Goal: Task Accomplishment & Management: Complete application form

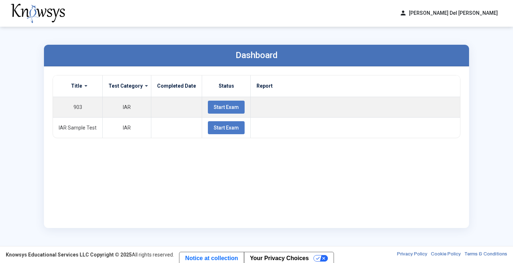
click at [226, 12] on div "person [PERSON_NAME] Del [PERSON_NAME] dashboard Dashboard lock_reset Change Pa…" at bounding box center [256, 13] width 513 height 27
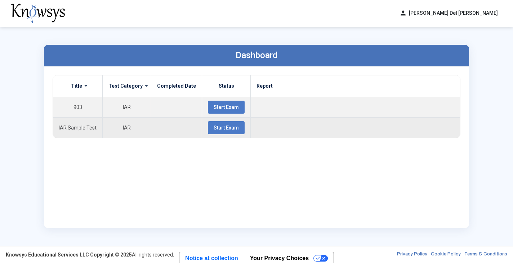
click at [224, 124] on button "Start Exam" at bounding box center [226, 127] width 37 height 13
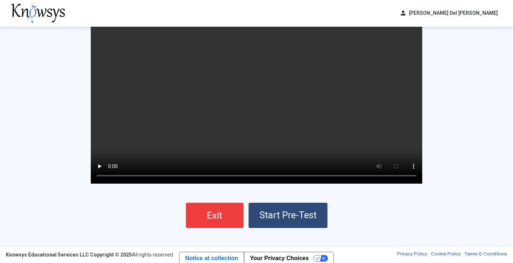
scroll to position [20, 0]
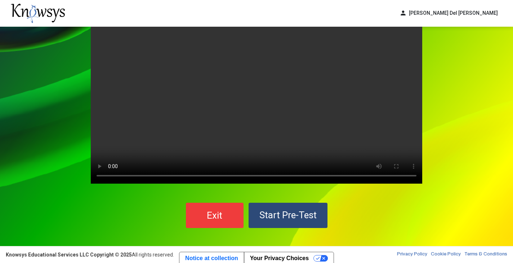
click at [260, 106] on video "Your browser does not support the video tag." at bounding box center [257, 104] width 332 height 159
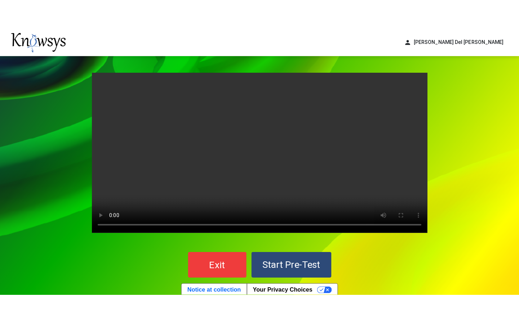
scroll to position [1, 0]
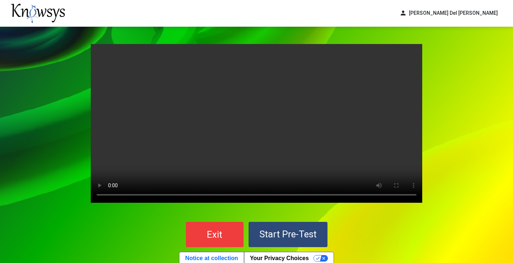
click at [101, 55] on video "Your browser does not support the video tag." at bounding box center [257, 123] width 332 height 159
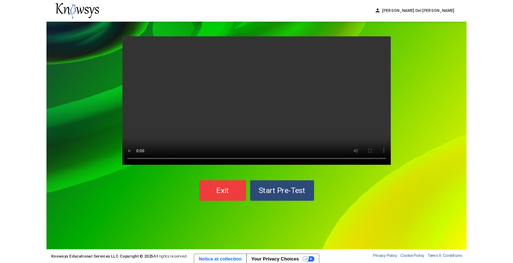
scroll to position [0, 0]
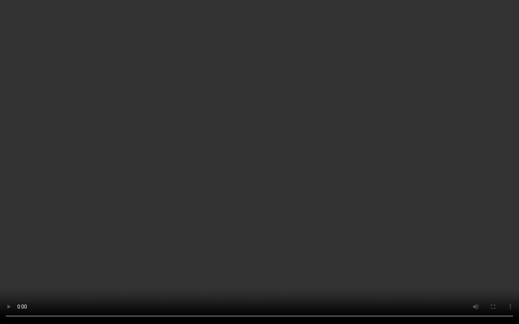
click at [321, 262] on video "Your browser does not support the video tag." at bounding box center [259, 162] width 519 height 324
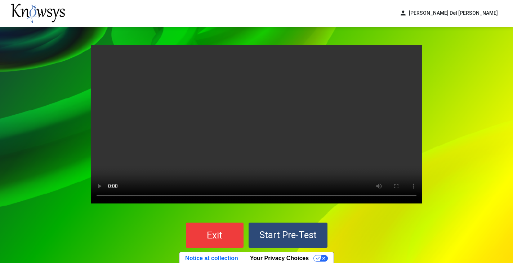
click at [434, 105] on div "Your browser does not support the video tag. Exit Start Pre-Test" at bounding box center [256, 146] width 513 height 239
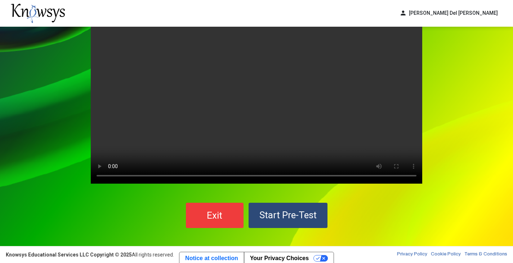
scroll to position [20, 0]
click at [194, 207] on button "Exit" at bounding box center [215, 215] width 58 height 25
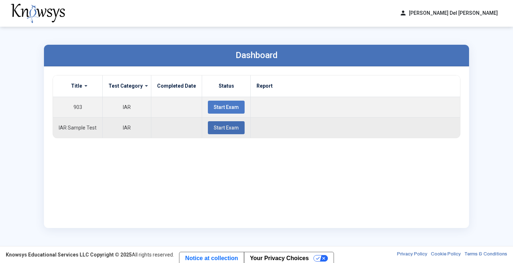
click at [223, 132] on button "Start Exam" at bounding box center [226, 127] width 37 height 13
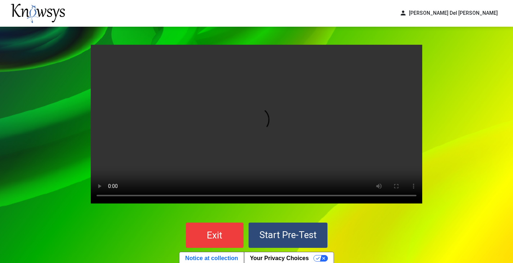
click at [255, 124] on video "Your browser does not support the video tag." at bounding box center [257, 124] width 332 height 159
click at [110, 194] on video "Your browser does not support the video tag." at bounding box center [257, 124] width 332 height 159
click at [407, 17] on span "person" at bounding box center [403, 13] width 7 height 8
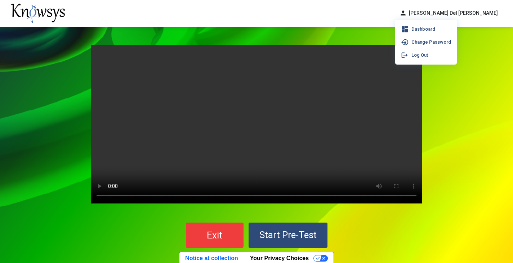
click at [443, 92] on div "Your browser does not support the video tag. Exit Start Pre-Test" at bounding box center [256, 146] width 513 height 239
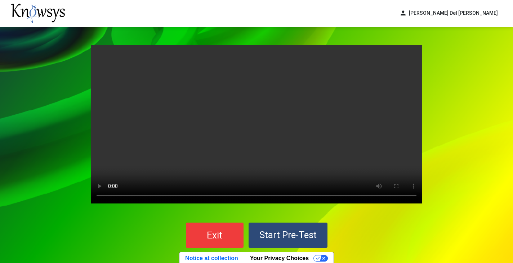
click at [281, 236] on span "Start Pre-Test" at bounding box center [287, 234] width 57 height 11
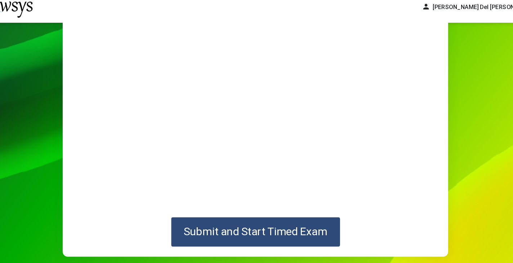
scroll to position [83, 0]
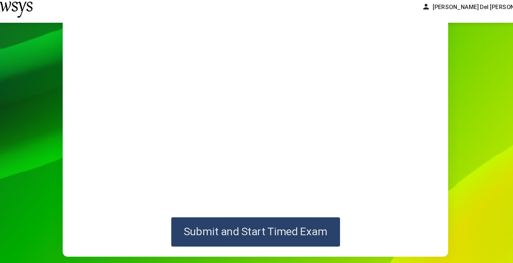
click at [204, 205] on button "Submit and Start Timed Exam" at bounding box center [256, 204] width 145 height 25
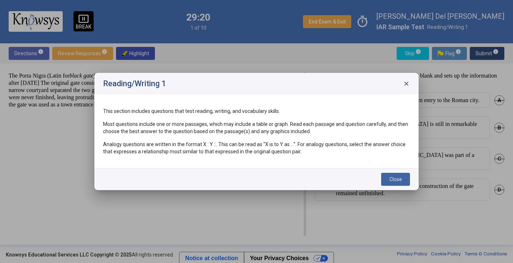
click at [392, 177] on span "Close" at bounding box center [396, 179] width 13 height 6
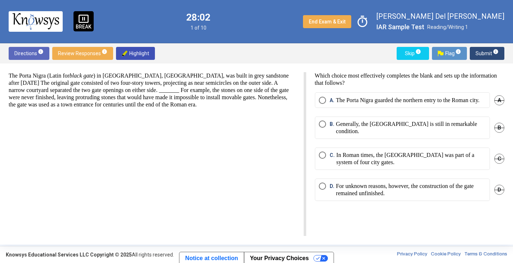
click at [323, 185] on span "Select an option" at bounding box center [322, 185] width 7 height 7
click at [484, 50] on span "Submit info" at bounding box center [487, 53] width 23 height 13
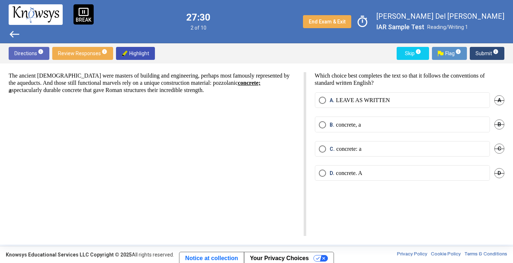
click at [261, 84] on strong "concrete; a" at bounding box center [135, 86] width 252 height 13
click at [321, 174] on span "Select an option" at bounding box center [322, 172] width 7 height 7
click at [321, 174] on span "Select an option" at bounding box center [323, 173] width 4 height 4
click at [321, 146] on span "Select an option" at bounding box center [322, 148] width 7 height 7
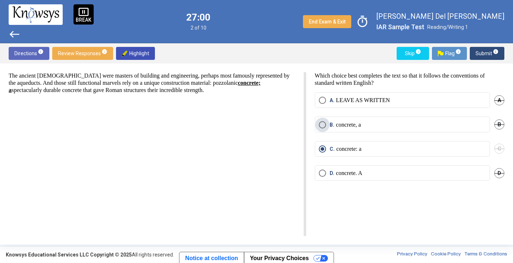
click at [324, 121] on span "Select an option" at bounding box center [322, 124] width 7 height 7
click at [322, 173] on span "Select an option" at bounding box center [322, 172] width 7 height 7
click at [481, 53] on span "Submit info" at bounding box center [487, 53] width 23 height 13
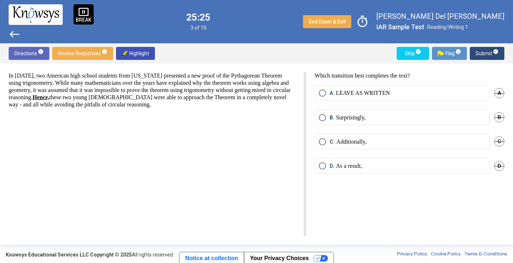
click at [320, 117] on span "Select an option" at bounding box center [322, 117] width 7 height 7
click at [483, 51] on span "Submit info" at bounding box center [487, 53] width 23 height 13
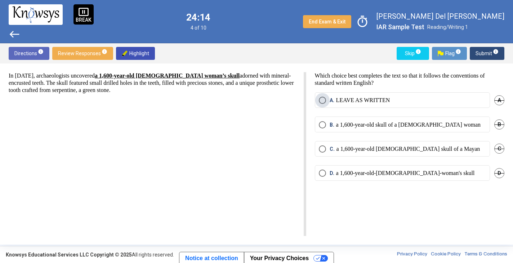
click at [322, 98] on span "Select an option" at bounding box center [322, 100] width 7 height 7
click at [486, 53] on span "Submit info" at bounding box center [487, 53] width 23 height 13
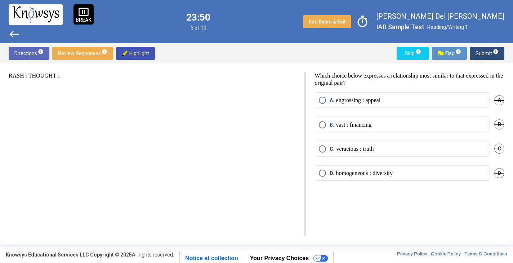
click at [26, 76] on p "RASH : THOUGHT ::" at bounding box center [152, 75] width 286 height 7
click at [53, 77] on p "RASH : THOUGHT ::" at bounding box center [152, 75] width 286 height 7
click at [58, 77] on p "RASH : THOUGHT ::" at bounding box center [152, 75] width 286 height 7
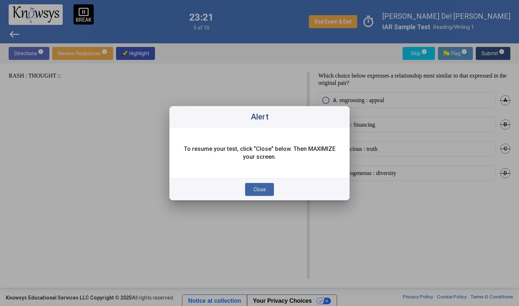
click at [259, 190] on span "Close" at bounding box center [259, 189] width 13 height 6
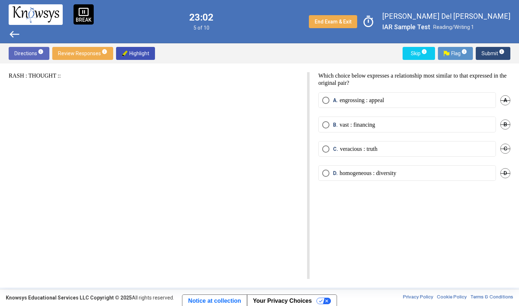
click at [326, 172] on span "Select an option" at bounding box center [325, 172] width 7 height 7
click at [485, 53] on span "Submit info" at bounding box center [492, 53] width 23 height 13
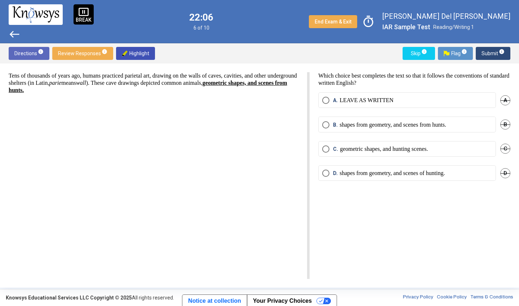
click at [324, 148] on span "Select an option" at bounding box center [325, 148] width 7 height 7
click at [491, 54] on span "Submit info" at bounding box center [492, 53] width 23 height 13
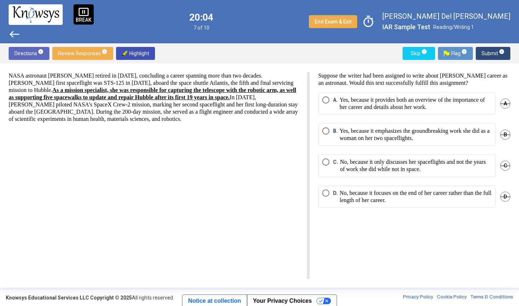
click at [319, 160] on mat-radio-button "C. No, because it only discusses her spaceflights and not the years of work she…" at bounding box center [407, 165] width 178 height 22
click at [324, 161] on span "Select an option" at bounding box center [325, 161] width 7 height 7
click at [487, 53] on span "Submit info" at bounding box center [492, 53] width 23 height 13
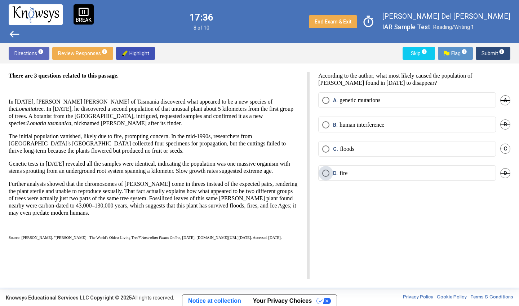
click at [328, 174] on span "Select an option" at bounding box center [325, 172] width 7 height 7
click at [487, 50] on span "Submit info" at bounding box center [492, 53] width 23 height 13
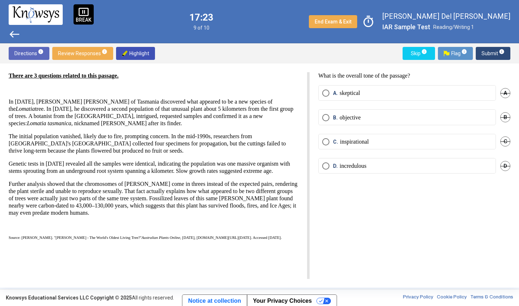
drag, startPoint x: 368, startPoint y: 76, endPoint x: 380, endPoint y: 79, distance: 12.5
click at [380, 79] on p "What is the overall tone of the passage?" at bounding box center [414, 75] width 192 height 7
click at [377, 77] on p "What is the overall tone of the passage?" at bounding box center [414, 75] width 192 height 7
click at [324, 93] on span "Select an option" at bounding box center [325, 92] width 7 height 7
click at [489, 52] on span "Submit info" at bounding box center [492, 53] width 23 height 13
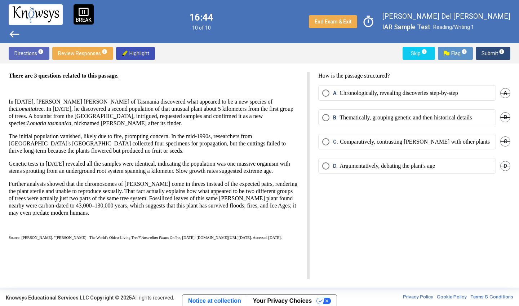
click at [330, 92] on span "A. Chronologically, revealing discoveries step-by-step" at bounding box center [393, 92] width 129 height 7
click at [485, 55] on span "Submit info" at bounding box center [492, 53] width 23 height 13
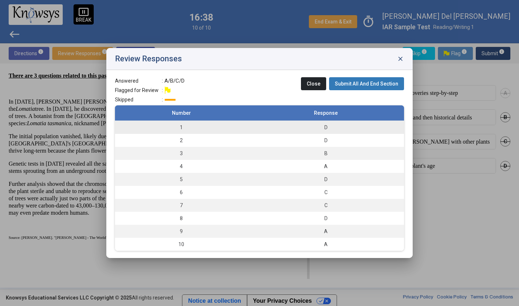
click at [320, 125] on div "D" at bounding box center [325, 127] width 149 height 7
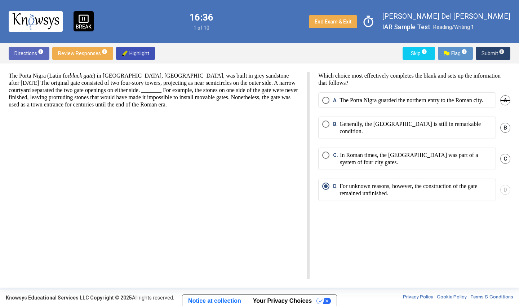
click at [486, 54] on span "Submit info" at bounding box center [492, 53] width 23 height 13
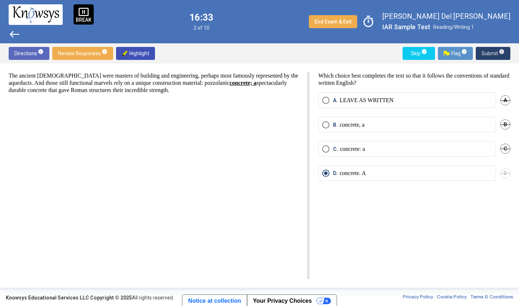
click at [487, 54] on span "Submit info" at bounding box center [492, 53] width 23 height 13
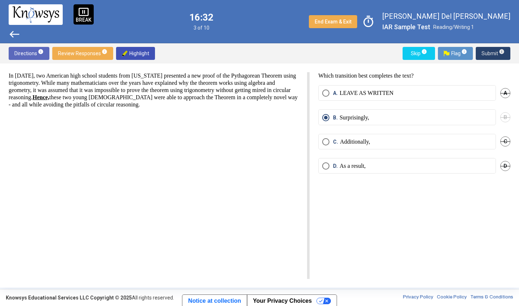
click at [487, 54] on span "Submit info" at bounding box center [492, 53] width 23 height 13
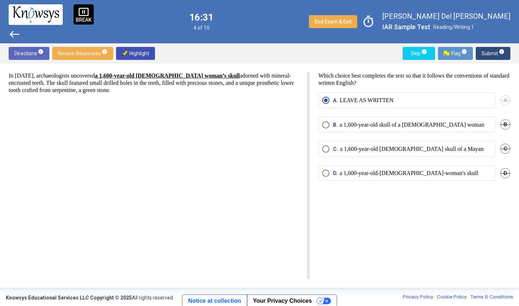
click at [487, 54] on span "Submit info" at bounding box center [492, 53] width 23 height 13
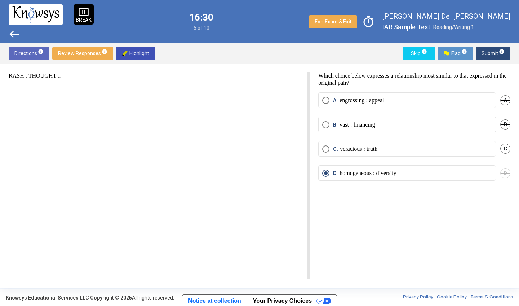
click at [487, 54] on span "Submit info" at bounding box center [492, 53] width 23 height 13
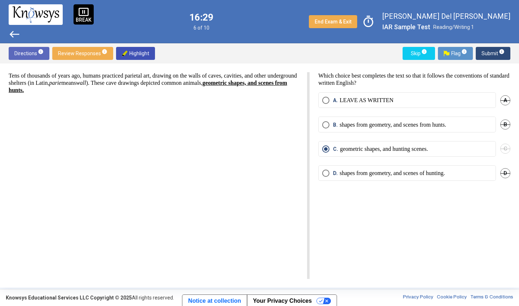
click at [487, 54] on span "Submit info" at bounding box center [492, 53] width 23 height 13
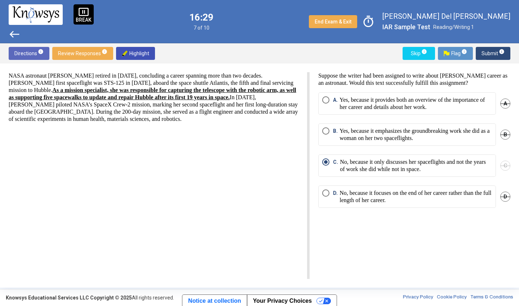
click at [487, 54] on span "Submit info" at bounding box center [492, 53] width 23 height 13
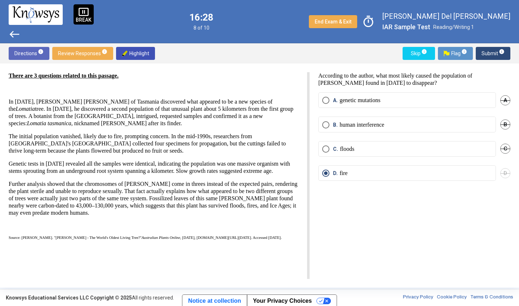
click at [487, 54] on span "Submit info" at bounding box center [492, 53] width 23 height 13
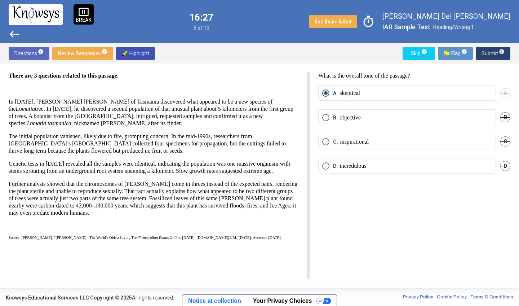
click at [487, 54] on span "Submit info" at bounding box center [492, 53] width 23 height 13
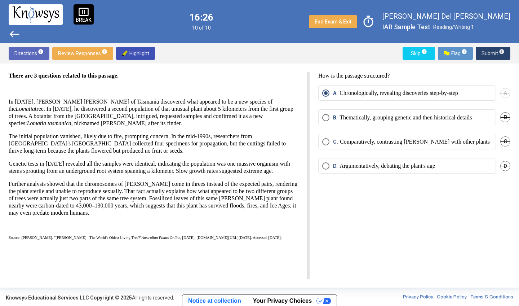
click at [487, 54] on span "Submit info" at bounding box center [492, 53] width 23 height 13
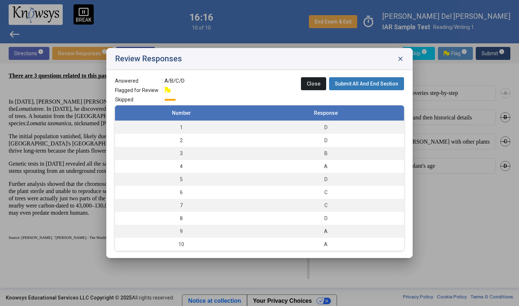
click at [377, 84] on span "Submit All And End Section" at bounding box center [366, 84] width 63 height 6
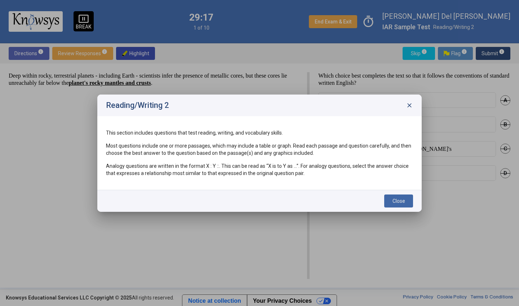
click at [396, 200] on span "Close" at bounding box center [398, 201] width 13 height 6
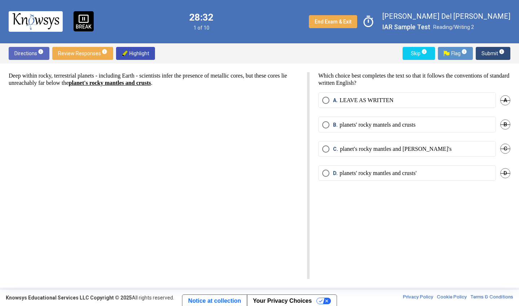
click at [325, 123] on span "Select an option" at bounding box center [325, 124] width 7 height 7
click at [485, 52] on span "Submit info" at bounding box center [492, 53] width 23 height 13
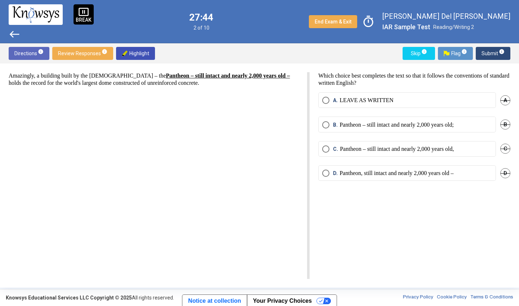
click at [327, 103] on span "Select an option" at bounding box center [325, 100] width 7 height 7
click at [326, 124] on span "Select an option" at bounding box center [325, 124] width 7 height 7
click at [506, 100] on span "A" at bounding box center [505, 100] width 10 height 10
click at [506, 100] on span "Undo" at bounding box center [503, 100] width 13 height 6
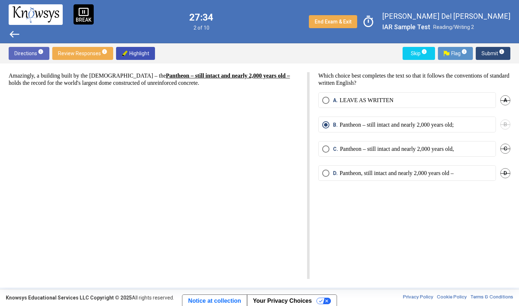
click at [504, 99] on span "A" at bounding box center [505, 100] width 10 height 10
click at [504, 99] on span "Undo" at bounding box center [503, 100] width 13 height 6
click at [327, 101] on span "Select an option" at bounding box center [325, 100] width 7 height 7
click at [487, 53] on span "Submit info" at bounding box center [492, 53] width 23 height 13
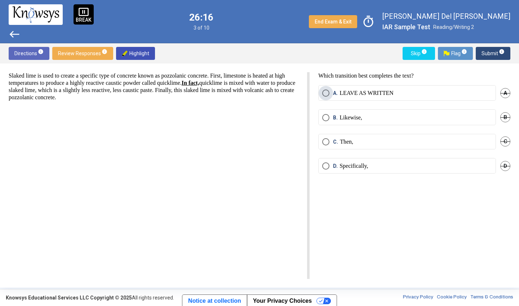
click at [327, 90] on span "Select an option" at bounding box center [325, 92] width 7 height 7
click at [493, 56] on span "Submit info" at bounding box center [492, 53] width 23 height 13
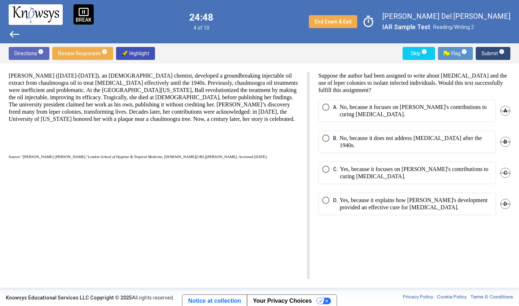
click at [328, 105] on span "Select an option" at bounding box center [325, 106] width 7 height 7
click at [483, 54] on span "Submit info" at bounding box center [492, 53] width 23 height 13
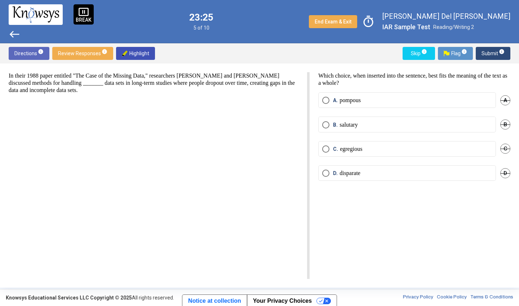
click at [505, 98] on span "A" at bounding box center [505, 100] width 10 height 10
click at [506, 123] on span "B" at bounding box center [505, 124] width 10 height 10
click at [328, 152] on span "Select an option" at bounding box center [325, 148] width 7 height 7
click at [324, 124] on div "B. salutary Undo" at bounding box center [414, 128] width 192 height 24
click at [511, 122] on div "In their 1988 paper entitled "The Case of the Missing Data," researchers [PERSO…" at bounding box center [259, 175] width 519 height 224
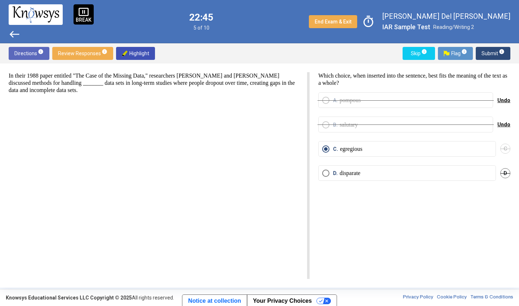
click at [503, 125] on span "Undo" at bounding box center [503, 124] width 13 height 6
click at [501, 100] on span "Undo" at bounding box center [503, 100] width 13 height 6
click at [488, 55] on span "Submit info" at bounding box center [492, 53] width 23 height 13
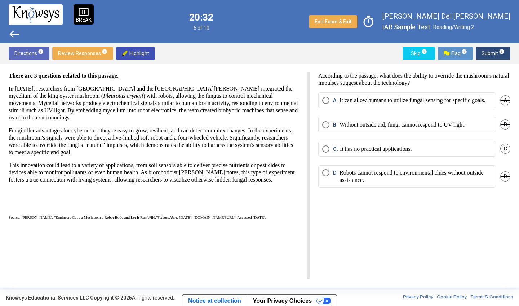
click at [322, 103] on mat-radio-button "A. It can allow humans to utilize fungal sensing for specific goals." at bounding box center [407, 99] width 178 height 15
click at [324, 99] on span "Select an option" at bounding box center [325, 100] width 7 height 7
click at [491, 49] on span "Submit info" at bounding box center [492, 53] width 23 height 13
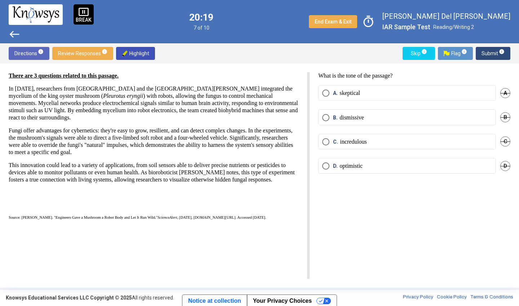
click at [331, 92] on span "A. skeptical" at bounding box center [344, 92] width 31 height 7
click at [489, 56] on span "Submit info" at bounding box center [492, 53] width 23 height 13
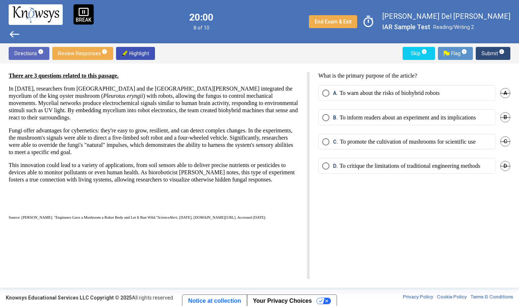
click at [505, 168] on span "D" at bounding box center [505, 166] width 10 height 10
click at [507, 89] on span "A" at bounding box center [505, 93] width 10 height 10
click at [324, 143] on span "Select an option" at bounding box center [325, 141] width 7 height 7
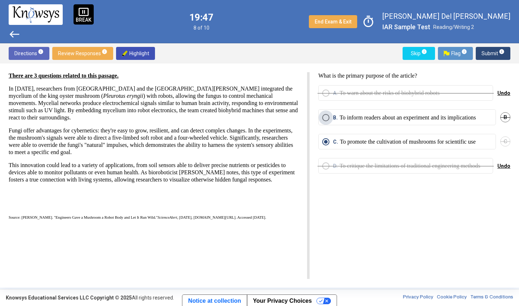
click at [324, 116] on span "Select an option" at bounding box center [325, 117] width 7 height 7
click at [484, 54] on span "Submit info" at bounding box center [492, 53] width 23 height 13
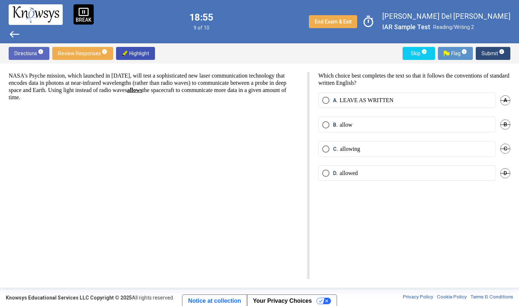
click at [324, 97] on span "Select an option" at bounding box center [325, 100] width 7 height 7
click at [496, 52] on span "Submit info" at bounding box center [492, 53] width 23 height 13
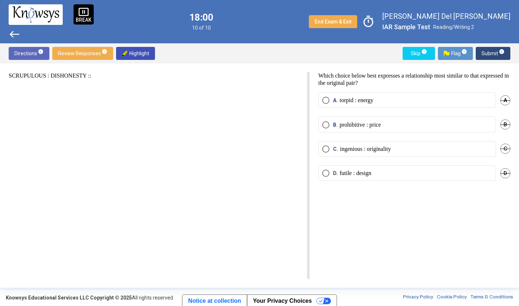
click at [329, 147] on span "Select an option" at bounding box center [325, 148] width 7 height 7
click at [483, 54] on span "Submit info" at bounding box center [492, 53] width 23 height 13
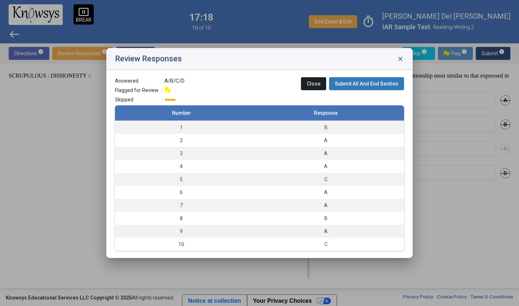
click at [387, 84] on span "Submit All And End Section" at bounding box center [366, 84] width 63 height 6
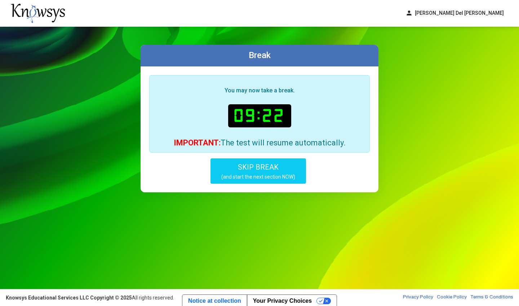
click at [449, 10] on button "person [PERSON_NAME] Del [PERSON_NAME]" at bounding box center [454, 13] width 107 height 12
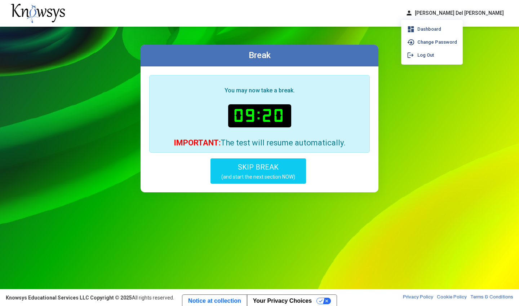
click at [428, 120] on div "Break You may now take a break. 09:20 IMPORTANT: The test will resume automatic…" at bounding box center [259, 158] width 519 height 262
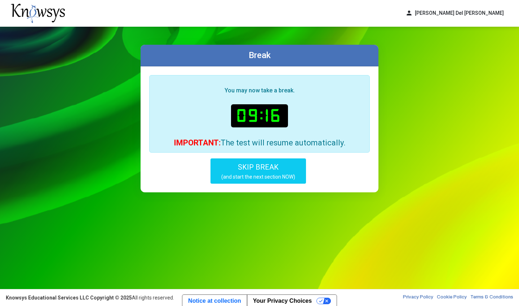
click at [244, 118] on b "09:16" at bounding box center [259, 115] width 57 height 23
click at [244, 141] on div "IMPORTANT: The test will resume automatically." at bounding box center [259, 142] width 208 height 7
click at [442, 140] on div "Break You may now take a break. 07:03 IMPORTANT: The test will resume automatic…" at bounding box center [259, 158] width 519 height 262
click at [244, 172] on button "SKIP BREAK (and start the next section NOW)" at bounding box center [257, 170] width 95 height 25
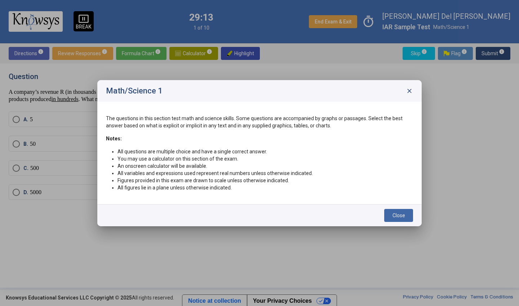
click at [397, 210] on button "Close" at bounding box center [398, 215] width 29 height 13
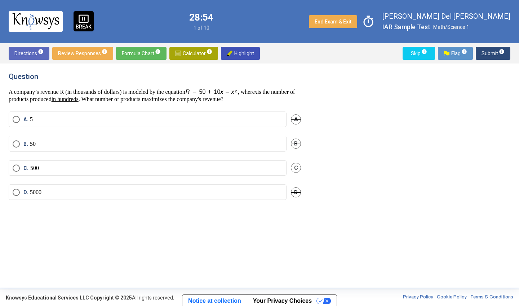
click at [79, 99] on span "in hundreds" at bounding box center [65, 99] width 27 height 6
click at [183, 55] on span "Calculator info" at bounding box center [193, 53] width 37 height 13
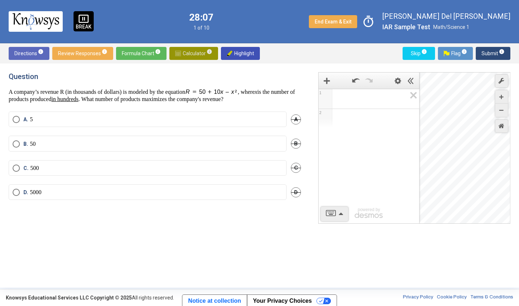
click at [181, 52] on span "Calculator info" at bounding box center [193, 53] width 37 height 13
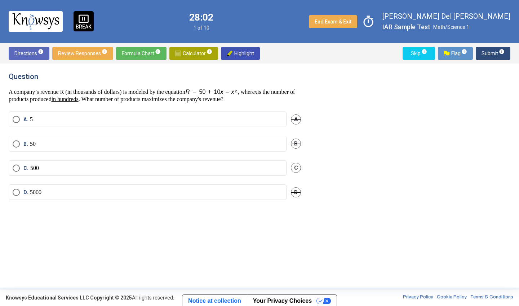
click at [11, 190] on mat-radio-button "D. 5000" at bounding box center [148, 191] width 278 height 15
click at [18, 190] on span "Select an option" at bounding box center [16, 191] width 7 height 7
click at [486, 56] on span "Submit info" at bounding box center [492, 53] width 23 height 13
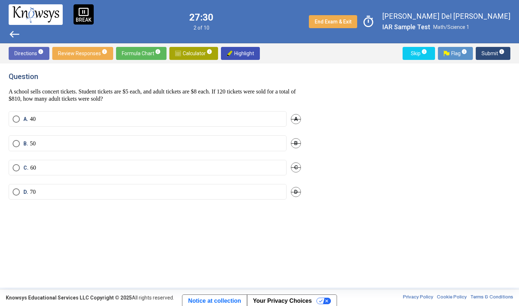
click at [191, 50] on span "Calculator info" at bounding box center [193, 53] width 37 height 13
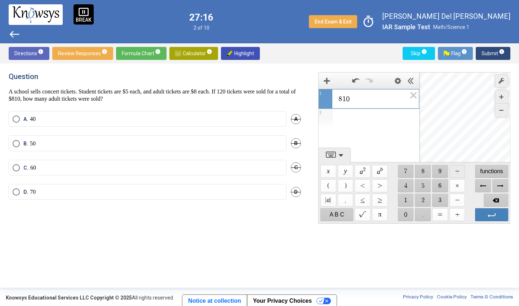
click at [457, 172] on span "$$ ÷" at bounding box center [457, 171] width 16 height 13
click at [458, 170] on span "$$ ÷" at bounding box center [457, 171] width 16 height 13
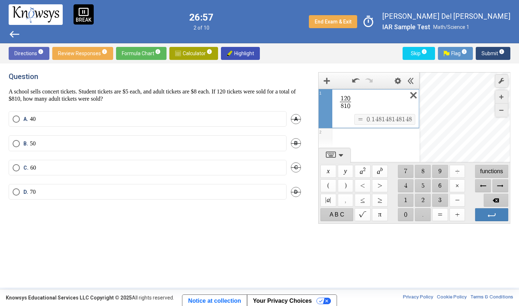
click at [412, 96] on icon "Expression List" at bounding box center [411, 97] width 16 height 17
click at [456, 200] on span "$$ −" at bounding box center [457, 200] width 16 height 13
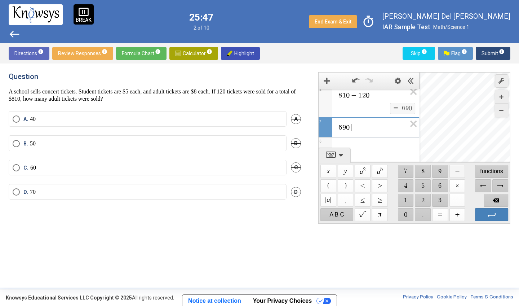
click at [456, 172] on span "$$ ÷" at bounding box center [457, 171] width 16 height 13
click at [490, 197] on span "Backspace" at bounding box center [496, 200] width 25 height 13
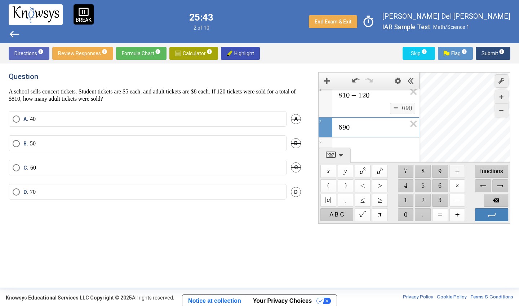
click at [456, 171] on span "$$ ÷" at bounding box center [457, 171] width 16 height 13
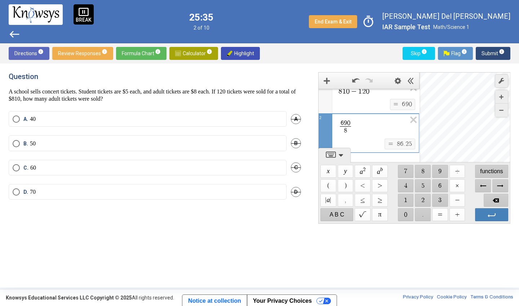
click at [16, 166] on span "Select an option" at bounding box center [16, 167] width 7 height 7
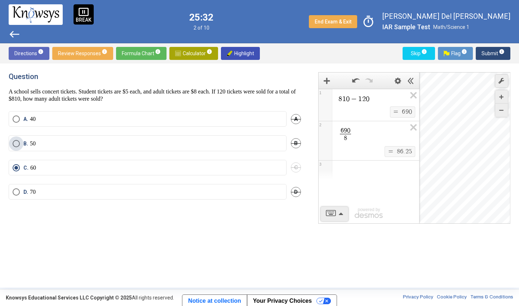
click at [16, 141] on span "Select an option" at bounding box center [16, 143] width 7 height 7
click at [485, 51] on span "Submit info" at bounding box center [492, 53] width 23 height 13
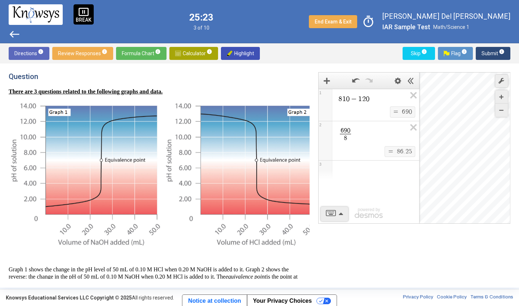
click at [178, 53] on img at bounding box center [178, 53] width 6 height 6
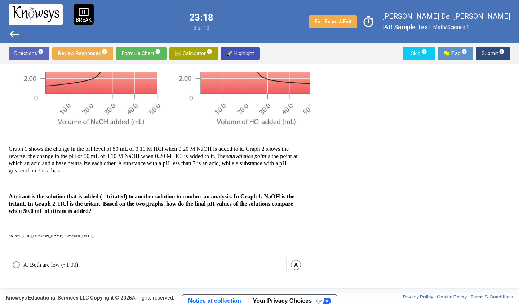
scroll to position [201, 0]
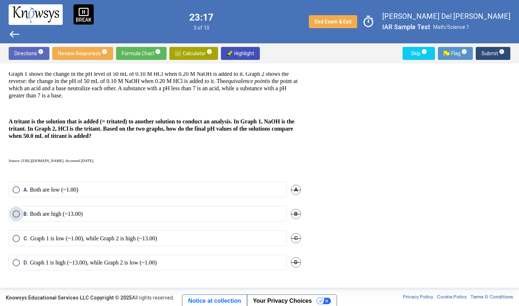
click at [64, 210] on p "Both are high (~13.00)" at bounding box center [56, 213] width 53 height 7
click at [486, 52] on span "Submit info" at bounding box center [492, 53] width 23 height 13
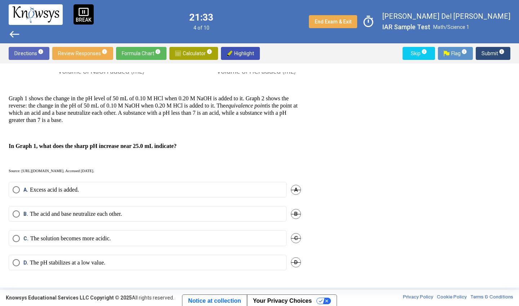
scroll to position [176, 0]
click at [16, 186] on span "Select an option" at bounding box center [16, 189] width 7 height 7
click at [482, 54] on span "Submit info" at bounding box center [492, 53] width 23 height 13
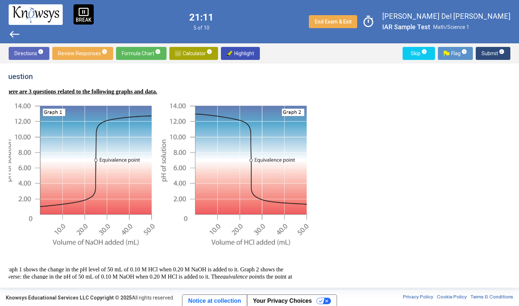
scroll to position [0, 8]
click at [157, 91] on strong "There are 3 questions related to the following graphs and data." at bounding box center [80, 91] width 154 height 6
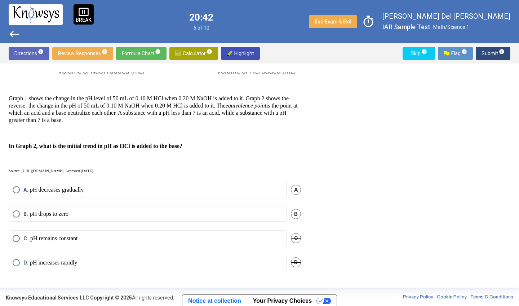
scroll to position [176, 0]
click at [92, 186] on label "A. pH decreases gradually" at bounding box center [148, 189] width 270 height 7
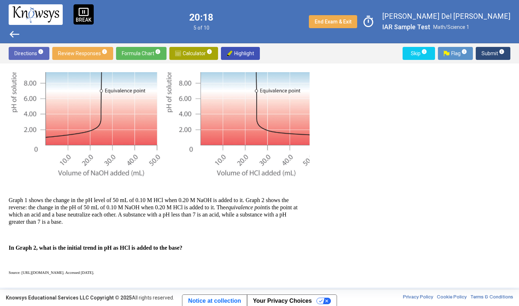
scroll to position [70, 0]
click at [491, 53] on span "Submit info" at bounding box center [492, 53] width 23 height 13
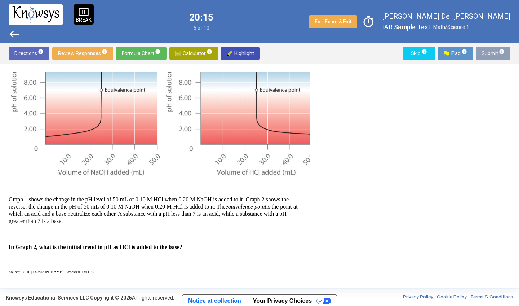
scroll to position [0, 0]
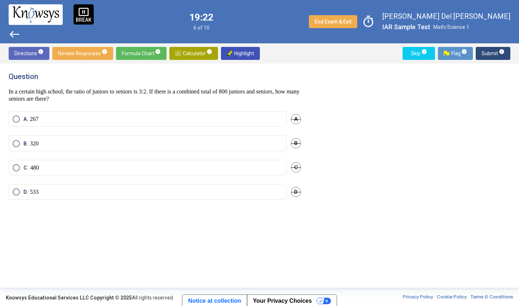
click at [187, 54] on span "Calculator info" at bounding box center [193, 53] width 37 height 13
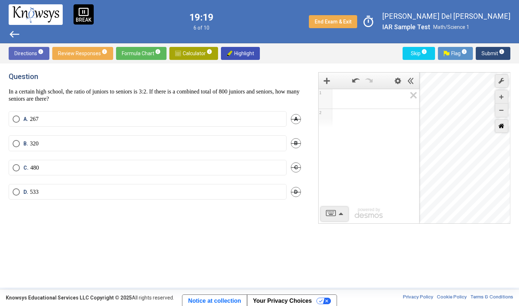
click at [500, 123] on icon "Restore Default Zoom" at bounding box center [501, 126] width 6 height 6
click at [467, 142] on div "Desmos Graphing Calculator" at bounding box center [464, 147] width 91 height 151
drag, startPoint x: 471, startPoint y: 128, endPoint x: 457, endPoint y: 151, distance: 26.7
click at [457, 151] on div "Desmos Graphing Calculator" at bounding box center [464, 147] width 91 height 151
click at [503, 95] on icon "Zoom In" at bounding box center [501, 97] width 4 height 4
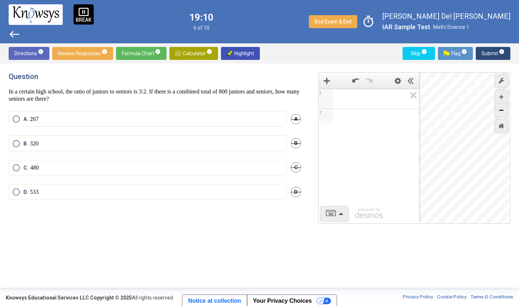
click at [503, 109] on icon "Zoom Out" at bounding box center [501, 110] width 4 height 4
click at [503, 81] on icon "Graph Settings" at bounding box center [501, 81] width 6 height 6
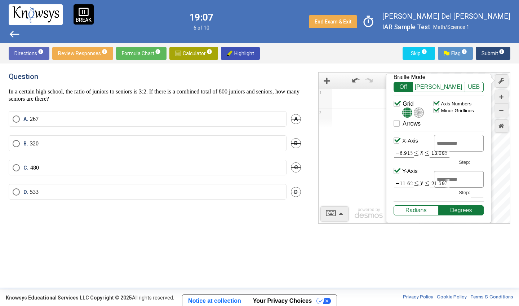
scroll to position [37, 0]
click at [426, 211] on div "Radians" at bounding box center [416, 210] width 45 height 10
click at [443, 212] on div "Degrees" at bounding box center [461, 210] width 45 height 10
click at [356, 171] on div "1 2 powered by" at bounding box center [369, 156] width 101 height 135
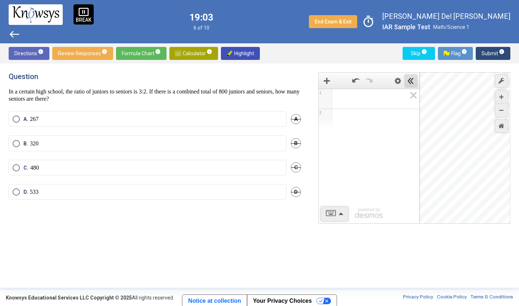
click at [411, 78] on icon "Hide Expression List" at bounding box center [411, 80] width 6 height 6
click at [13, 166] on span "Select an option" at bounding box center [16, 167] width 7 height 7
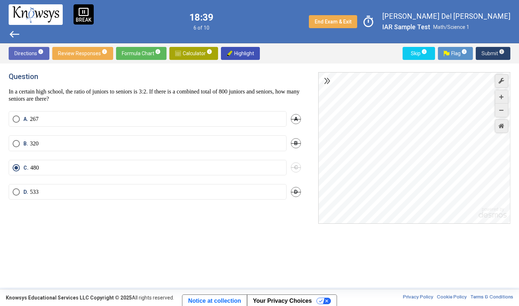
click at [481, 55] on button "Submit info" at bounding box center [493, 53] width 35 height 13
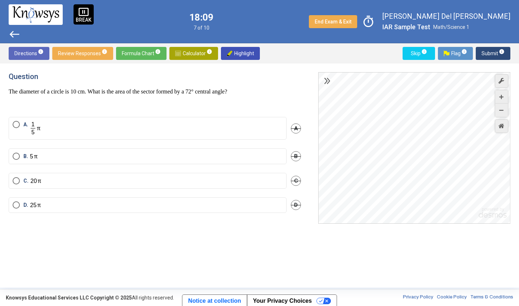
click at [15, 155] on span "Select an option" at bounding box center [16, 155] width 7 height 7
click at [487, 55] on span "Submit info" at bounding box center [492, 53] width 23 height 13
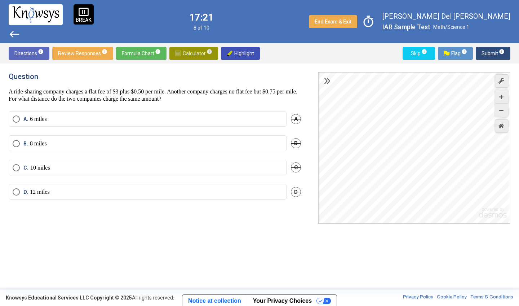
click at [189, 52] on span "Calculator info" at bounding box center [193, 53] width 37 height 13
click at [187, 51] on span "Calculator info" at bounding box center [193, 53] width 37 height 13
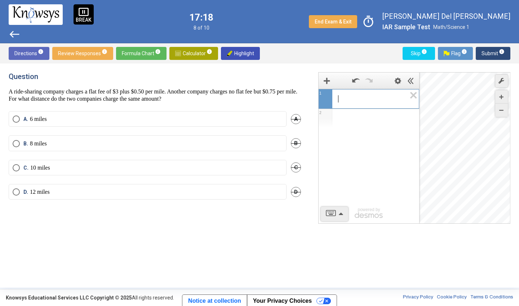
click at [385, 100] on span "​" at bounding box center [372, 98] width 68 height 9
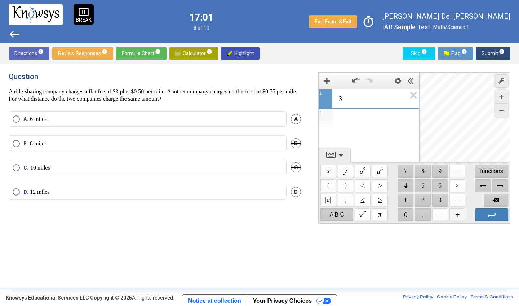
click at [456, 212] on span "$$ +" at bounding box center [457, 214] width 16 height 13
click at [398, 109] on span "=" at bounding box center [398, 111] width 8 height 6
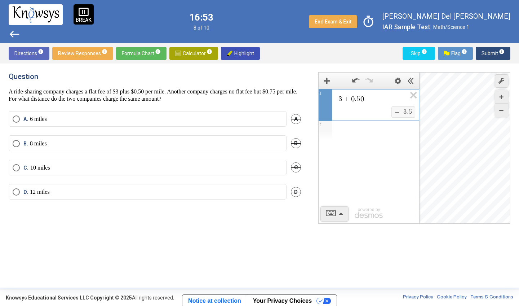
click at [398, 109] on span "=" at bounding box center [398, 111] width 8 height 6
click at [402, 110] on div "$$ =" at bounding box center [398, 112] width 10 height 8
click at [380, 100] on span "3 + 0 . 5 0" at bounding box center [372, 98] width 68 height 9
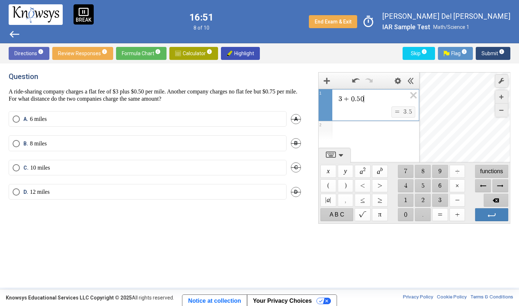
click at [380, 100] on span "3 + 0 . 5 0 ​" at bounding box center [372, 98] width 68 height 9
drag, startPoint x: 380, startPoint y: 100, endPoint x: 330, endPoint y: 95, distance: 50.7
click at [330, 94] on div "****** 3 + 0 . 5 0 $$ = $$ 3 . 5 1" at bounding box center [369, 105] width 101 height 32
click at [454, 185] on span "$$ ×" at bounding box center [457, 185] width 16 height 13
click at [443, 182] on span "$$ 6" at bounding box center [440, 185] width 16 height 13
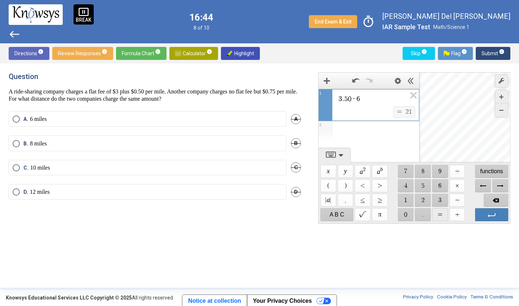
click at [440, 213] on span "$$ =" at bounding box center [440, 214] width 16 height 13
click at [363, 131] on div "Expression List" at bounding box center [369, 130] width 101 height 19
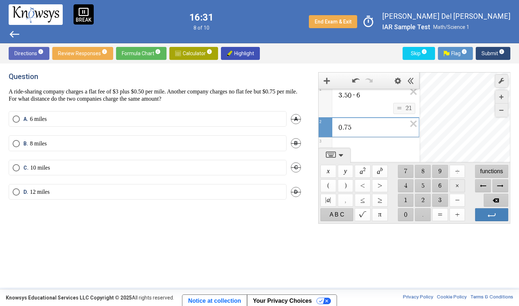
click at [457, 183] on span "$$ ×" at bounding box center [457, 185] width 16 height 13
click at [438, 186] on span "$$ 6" at bounding box center [440, 185] width 16 height 13
click at [454, 186] on span "$$ ×" at bounding box center [457, 185] width 16 height 13
click at [439, 185] on span "$$ 6" at bounding box center [440, 185] width 16 height 13
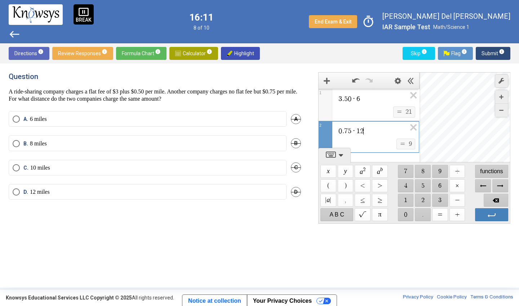
scroll to position [0, 0]
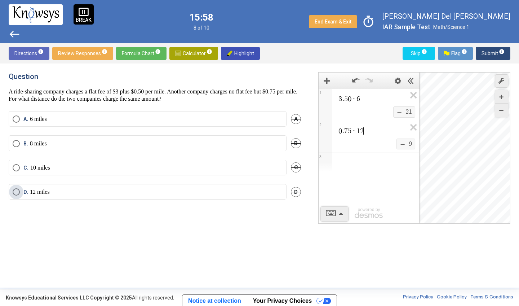
click at [16, 192] on span "Select an option" at bounding box center [16, 191] width 7 height 7
click at [364, 103] on span "3 . 5 0 · 6" at bounding box center [372, 98] width 69 height 9
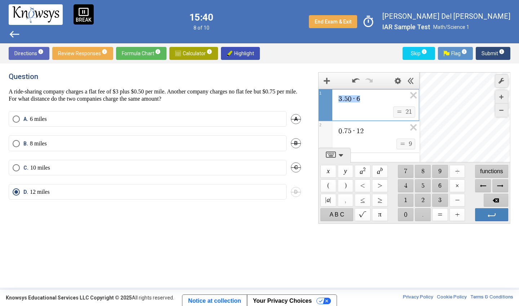
drag, startPoint x: 364, startPoint y: 103, endPoint x: 321, endPoint y: 94, distance: 43.7
click at [321, 94] on div "**********" at bounding box center [369, 105] width 101 height 32
click at [456, 182] on span "$$ ×" at bounding box center [457, 185] width 16 height 13
click at [394, 131] on div "Expression List" at bounding box center [369, 130] width 101 height 19
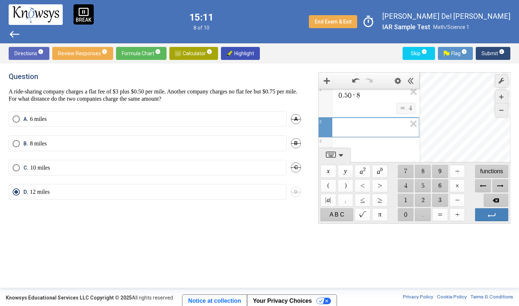
click at [407, 212] on span "$$ 0" at bounding box center [406, 214] width 16 height 13
click at [418, 214] on span "$$ ." at bounding box center [423, 214] width 16 height 13
click at [408, 170] on span "$$ 7" at bounding box center [406, 171] width 16 height 13
click at [419, 183] on span "$$ 5" at bounding box center [423, 185] width 16 height 13
click at [454, 182] on span "$$ ×" at bounding box center [457, 185] width 16 height 13
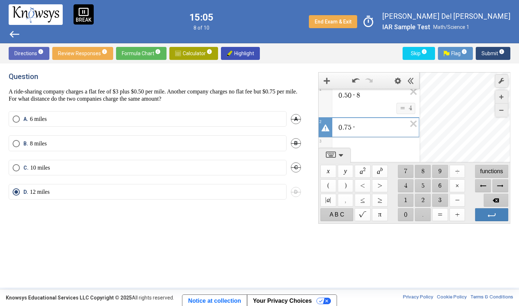
click at [418, 172] on span "$$ 8" at bounding box center [423, 171] width 16 height 13
click at [497, 201] on span "Backspace" at bounding box center [496, 200] width 25 height 13
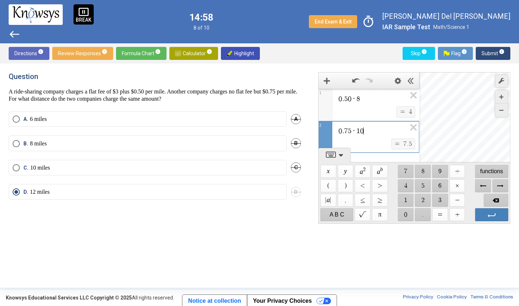
scroll to position [0, 0]
click at [377, 97] on span "0 . 5 0 · 8" at bounding box center [372, 98] width 69 height 9
click at [377, 133] on div "0 . 7 5 · 1 0 ​ $$ = $$ 7 . 5" at bounding box center [369, 137] width 100 height 32
click at [365, 101] on span "0 . 5 0 · 1 0" at bounding box center [372, 98] width 69 height 9
click at [184, 119] on label "A. 6 miles" at bounding box center [148, 118] width 270 height 7
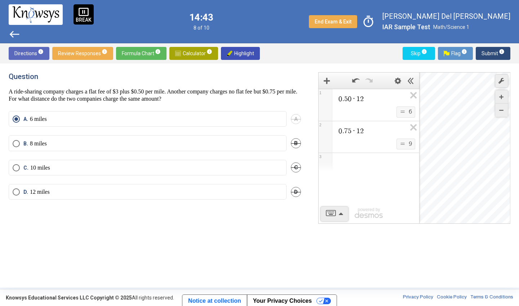
click at [371, 105] on div "0 . 5 0 · 1 2" at bounding box center [369, 97] width 101 height 17
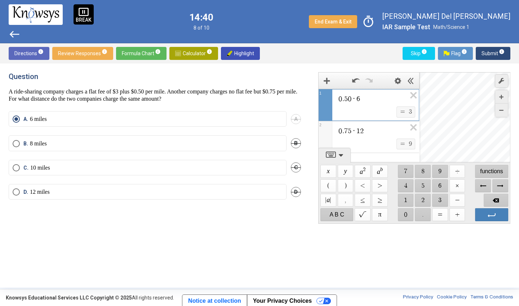
click at [378, 135] on div "0 . 7 5 · 1 2 $$ = $$ 9" at bounding box center [369, 137] width 101 height 32
click at [488, 48] on span "Submit info" at bounding box center [492, 53] width 23 height 13
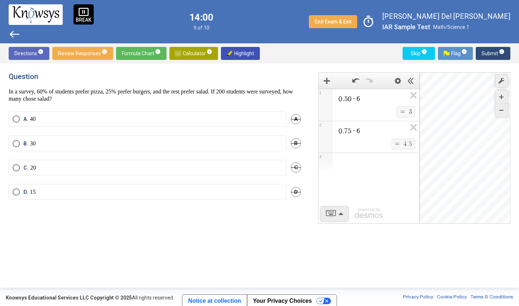
click at [380, 99] on span "0 . 5 0 · 6" at bounding box center [372, 98] width 69 height 9
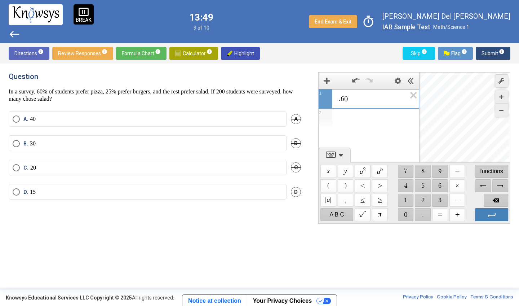
click at [337, 98] on div ". 6 0 ​" at bounding box center [369, 97] width 100 height 17
click at [338, 99] on span ". 6 0 ​" at bounding box center [372, 98] width 68 height 9
click at [367, 98] on span "0 . 6 0 ​" at bounding box center [372, 98] width 68 height 9
click at [462, 181] on span "$$ ×" at bounding box center [457, 185] width 16 height 13
click at [460, 182] on span "$$ ×" at bounding box center [457, 185] width 16 height 13
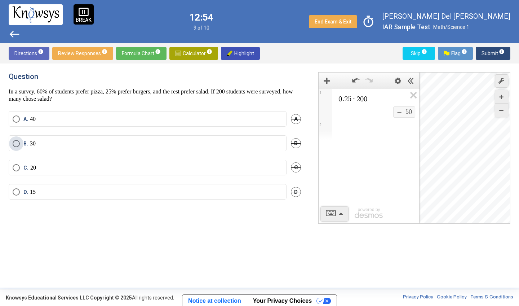
click at [230, 142] on label "B. 30" at bounding box center [148, 143] width 270 height 7
click at [489, 50] on span "Submit info" at bounding box center [492, 53] width 23 height 13
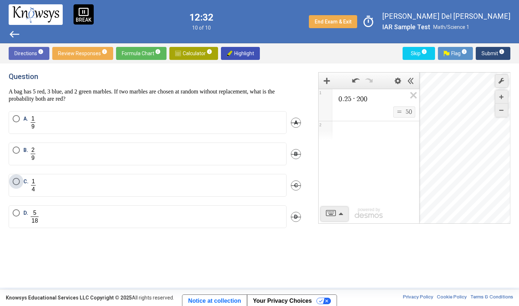
click at [15, 182] on span "Select an option" at bounding box center [16, 181] width 7 height 7
click at [483, 48] on span "Submit info" at bounding box center [492, 53] width 23 height 13
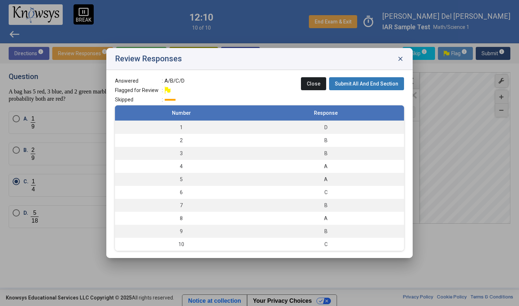
click at [352, 81] on span "Submit All And End Section" at bounding box center [366, 84] width 63 height 6
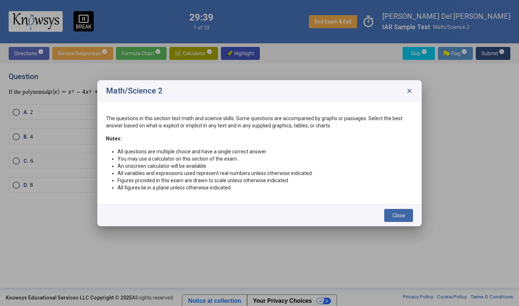
click at [396, 219] on button "Close" at bounding box center [398, 215] width 29 height 13
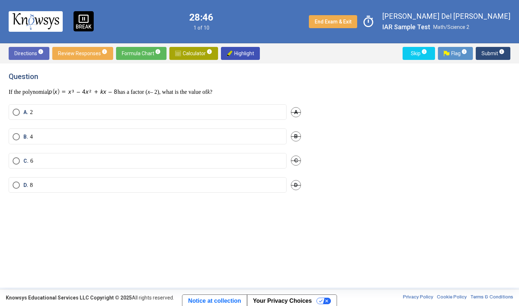
click at [83, 109] on label "A. 2" at bounding box center [148, 111] width 270 height 7
click at [490, 49] on span "Submit info" at bounding box center [492, 53] width 23 height 13
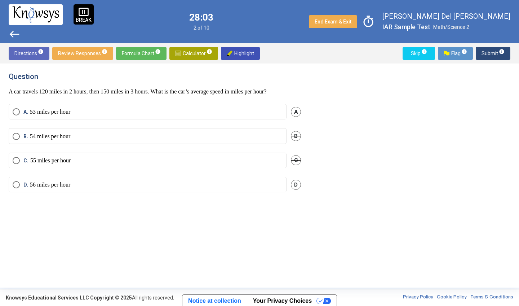
click at [180, 57] on span "Calculator info" at bounding box center [193, 53] width 37 height 13
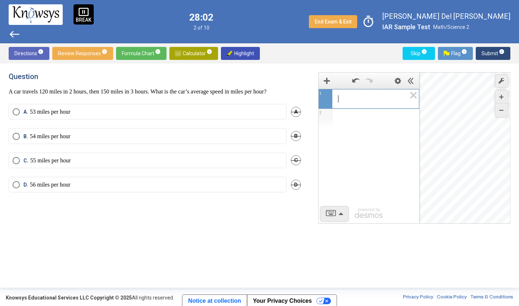
click at [359, 99] on span "​" at bounding box center [372, 98] width 68 height 9
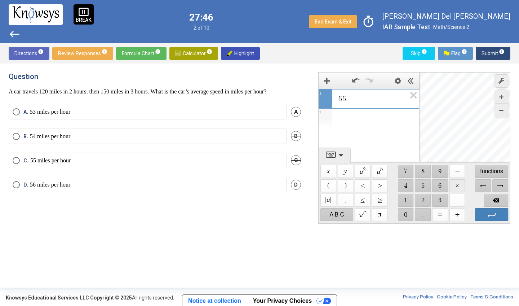
click at [456, 186] on span "$$ ×" at bounding box center [457, 185] width 16 height 13
click at [455, 186] on span "$$ ×" at bounding box center [457, 185] width 16 height 13
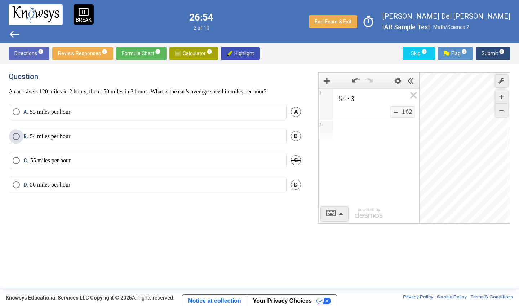
click at [15, 138] on span "Select an option" at bounding box center [16, 136] width 7 height 7
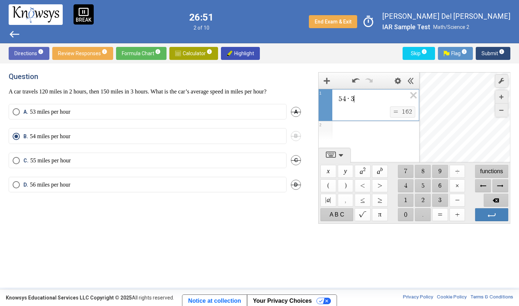
click at [357, 97] on span "5 4 · 3 ​" at bounding box center [372, 98] width 68 height 9
click at [206, 155] on mat-radio-button "C. 55 miles per hour" at bounding box center [148, 159] width 278 height 15
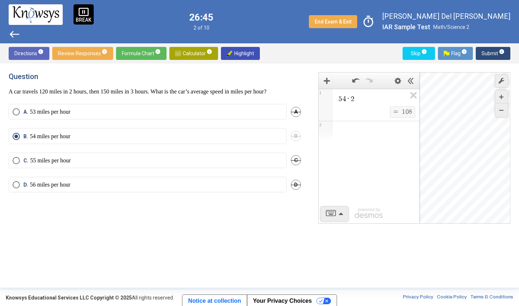
click at [206, 155] on mat-radio-button "C. 55 miles per hour" at bounding box center [148, 159] width 278 height 15
click at [191, 156] on mat-radio-button "C. 55 miles per hour" at bounding box center [148, 159] width 278 height 15
click at [192, 160] on label "C. 55 miles per hour" at bounding box center [148, 160] width 270 height 7
click at [490, 54] on span "Submit info" at bounding box center [492, 53] width 23 height 13
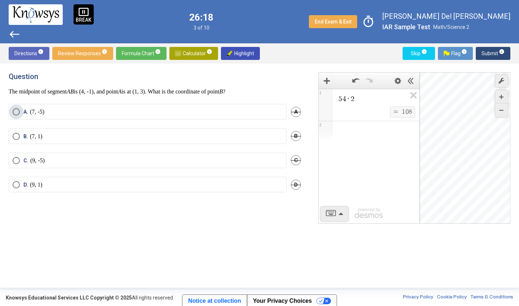
click at [49, 110] on label "A. (7, -5)" at bounding box center [148, 111] width 270 height 7
click at [485, 50] on span "Submit info" at bounding box center [492, 53] width 23 height 13
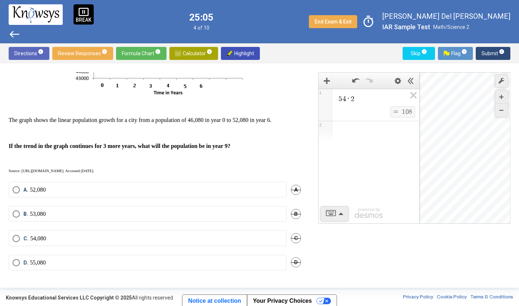
scroll to position [102, 0]
click at [27, 236] on span "C." at bounding box center [26, 238] width 7 height 7
click at [487, 51] on span "Submit info" at bounding box center [492, 53] width 23 height 13
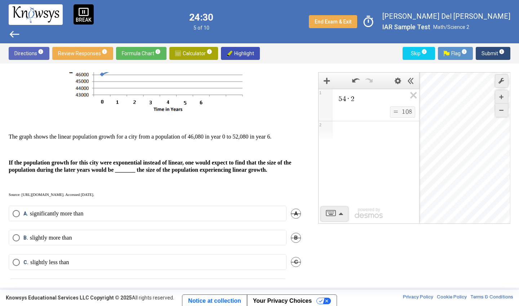
scroll to position [91, 0]
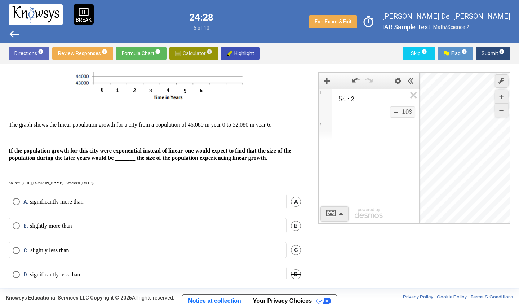
click at [185, 52] on span "Calculator info" at bounding box center [193, 53] width 37 height 13
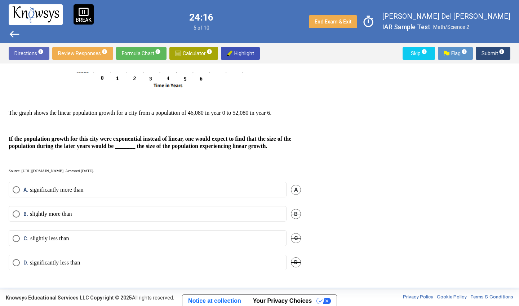
scroll to position [117, 0]
click at [100, 214] on label "B. slightly more than" at bounding box center [148, 213] width 270 height 7
click at [487, 53] on span "Submit info" at bounding box center [492, 53] width 23 height 13
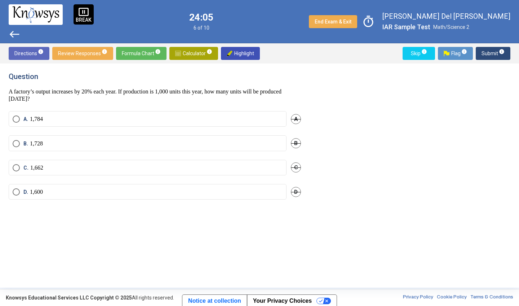
scroll to position [0, 0]
click at [183, 50] on span "Calculator info" at bounding box center [193, 53] width 37 height 13
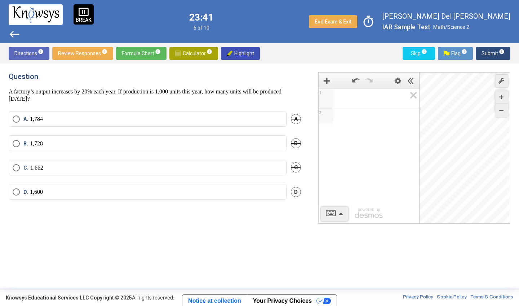
click at [363, 94] on span "Math Input:" at bounding box center [372, 98] width 69 height 9
click at [363, 94] on span "​" at bounding box center [372, 98] width 68 height 9
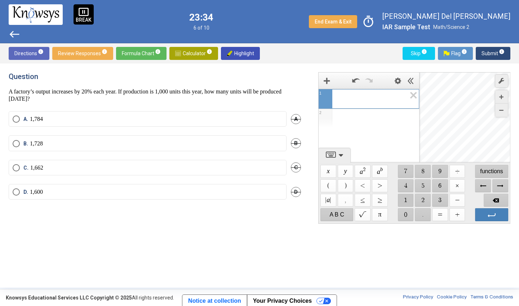
click at [404, 199] on span "$$ 1" at bounding box center [406, 200] width 16 height 13
click at [459, 184] on span "$$ ×" at bounding box center [457, 185] width 16 height 13
click at [343, 207] on div "$$ ," at bounding box center [345, 200] width 17 height 14
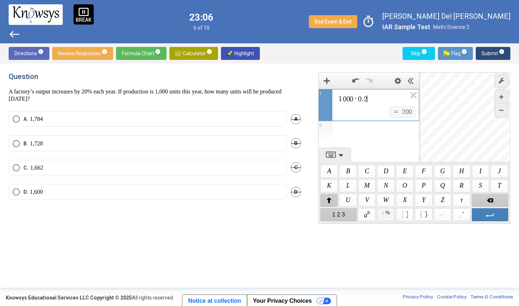
click at [387, 215] on span "$$ ! $$ %" at bounding box center [385, 214] width 17 height 13
click at [384, 216] on span "$$ ! $$ %" at bounding box center [385, 214] width 17 height 13
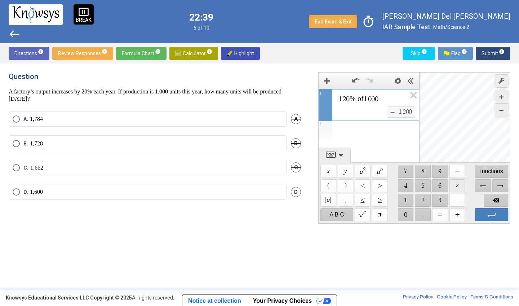
click at [456, 181] on span "$$ ×" at bounding box center [457, 185] width 16 height 13
click at [435, 198] on span "$$ 3" at bounding box center [440, 200] width 16 height 13
click at [402, 102] on span "1 2 0 % of 1 0 0 0 · 3 ​" at bounding box center [372, 98] width 68 height 9
click at [419, 197] on span "$$ 2" at bounding box center [423, 200] width 16 height 13
click at [407, 212] on span "$$ 0" at bounding box center [406, 214] width 16 height 13
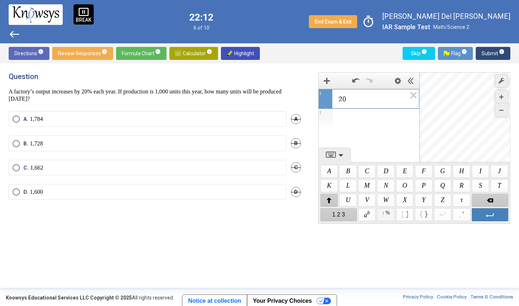
click at [388, 213] on span "$$ ! $$ %" at bounding box center [385, 214] width 17 height 13
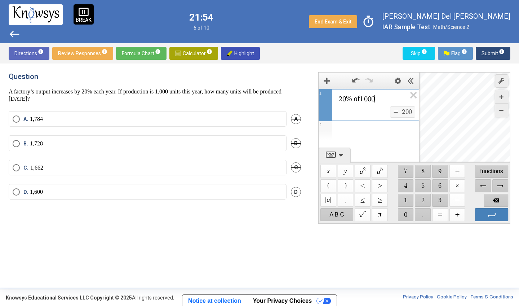
click at [66, 190] on label "D. 1,600" at bounding box center [148, 191] width 270 height 7
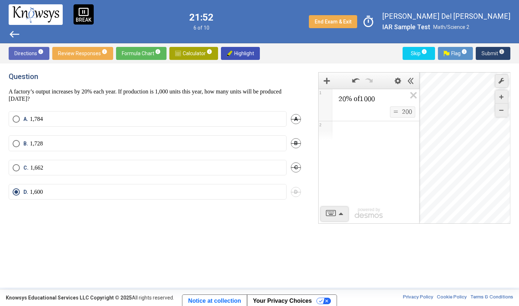
click at [487, 52] on span "Submit info" at bounding box center [492, 53] width 23 height 13
click at [153, 141] on label "B. 1" at bounding box center [148, 143] width 270 height 7
click at [485, 51] on span "Submit info" at bounding box center [492, 53] width 23 height 13
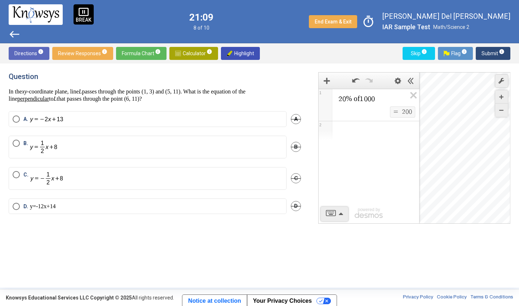
click at [177, 54] on img at bounding box center [178, 53] width 6 height 6
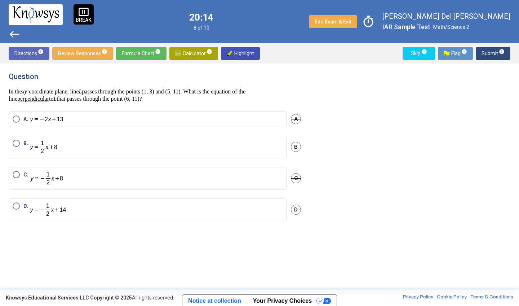
click at [70, 147] on label "B." at bounding box center [148, 146] width 270 height 15
click at [487, 55] on span "Submit info" at bounding box center [492, 53] width 23 height 13
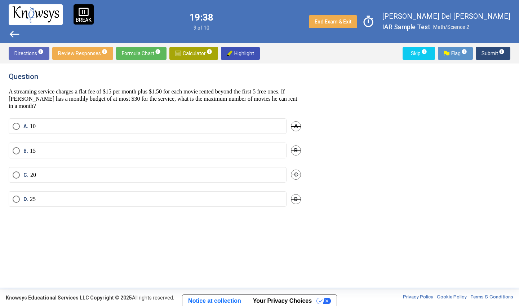
click at [17, 126] on span "Select an option" at bounding box center [16, 126] width 7 height 7
click at [486, 49] on span "Submit info" at bounding box center [492, 53] width 23 height 13
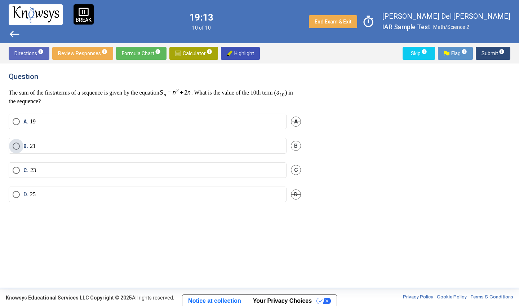
click at [49, 150] on label "B. 21" at bounding box center [148, 145] width 270 height 7
click at [483, 52] on span "Submit info" at bounding box center [492, 53] width 23 height 13
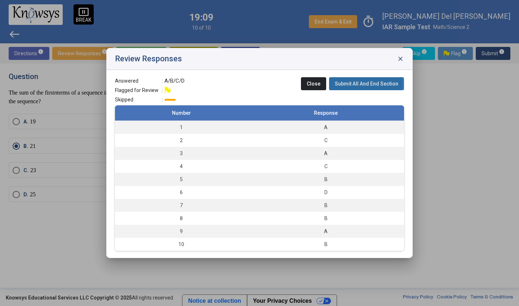
click at [344, 82] on span "Submit All And End Section" at bounding box center [366, 84] width 63 height 6
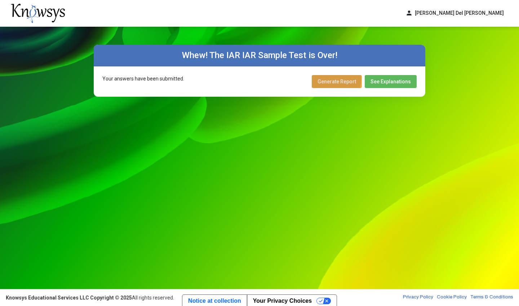
click at [326, 79] on span "Generate Report" at bounding box center [336, 82] width 39 height 6
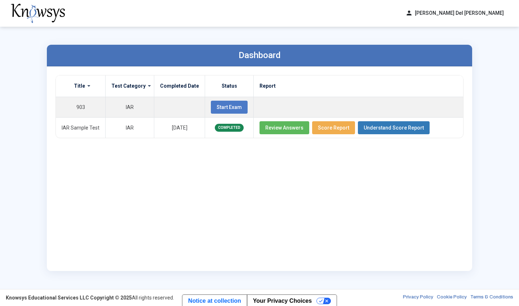
click at [465, 83] on div "Title Test Category Completed Date Status Report 903 IAR Start Exam IAR Sample …" at bounding box center [259, 168] width 425 height 204
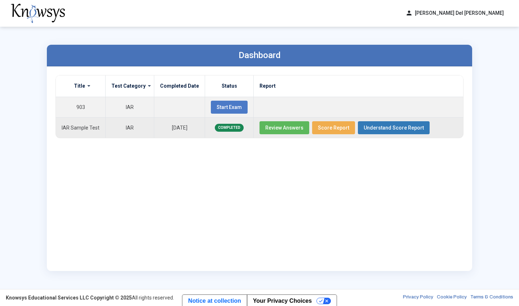
click at [274, 129] on span "Review Answers" at bounding box center [284, 128] width 38 height 6
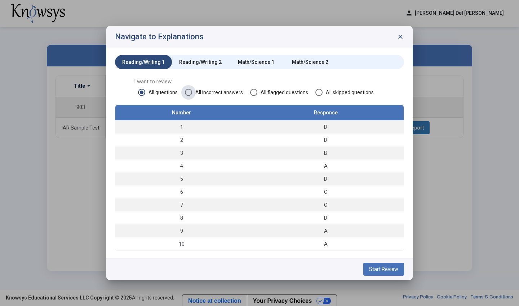
click at [206, 92] on span "All incorrect answers" at bounding box center [217, 92] width 51 height 7
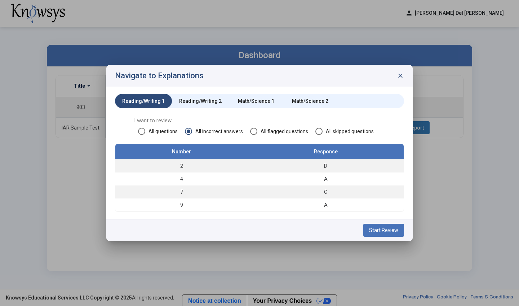
click at [150, 131] on span "All questions" at bounding box center [161, 131] width 32 height 7
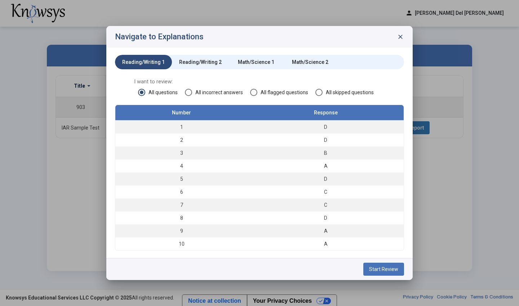
click at [381, 262] on span "Start Review" at bounding box center [383, 269] width 29 height 6
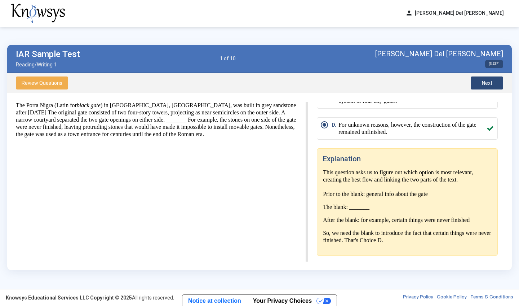
scroll to position [91, 0]
click at [483, 83] on span "Next" at bounding box center [487, 83] width 10 height 6
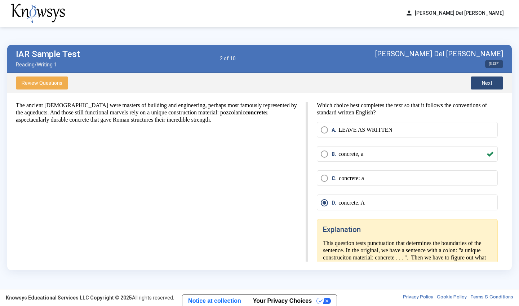
scroll to position [0, 0]
click at [368, 153] on div "B. concrete, a" at bounding box center [409, 153] width 155 height 7
click at [485, 81] on span "Next" at bounding box center [487, 83] width 10 height 6
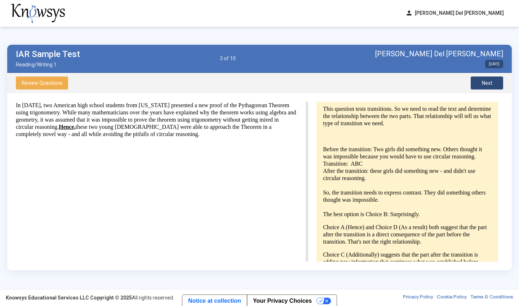
scroll to position [115, 0]
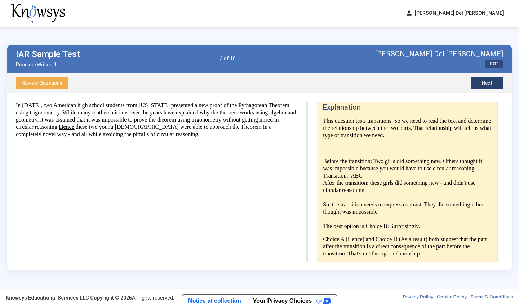
click at [485, 83] on span "Next" at bounding box center [487, 83] width 10 height 6
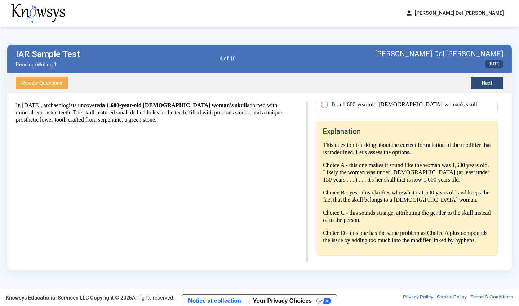
scroll to position [112, 0]
click at [55, 82] on span "Review Questions" at bounding box center [42, 83] width 41 height 6
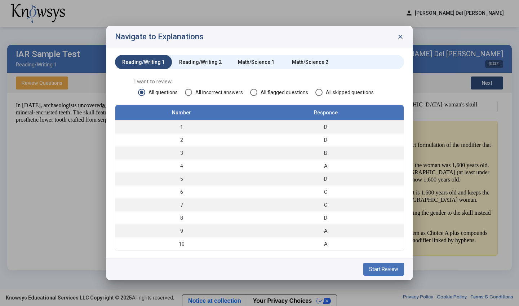
click at [399, 38] on span "close" at bounding box center [400, 36] width 7 height 7
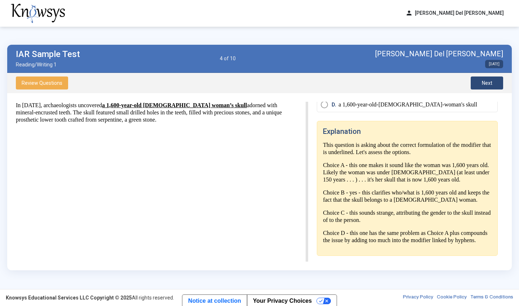
click at [464, 16] on button "person [PERSON_NAME] Del [PERSON_NAME]" at bounding box center [454, 13] width 107 height 12
click at [441, 30] on span "Dashboard" at bounding box center [429, 29] width 24 height 6
click at [440, 10] on button "person [PERSON_NAME] Del [PERSON_NAME]" at bounding box center [454, 13] width 107 height 12
click at [441, 27] on span "Dashboard" at bounding box center [429, 29] width 24 height 6
click at [445, 15] on button "person [PERSON_NAME] Del [PERSON_NAME]" at bounding box center [454, 13] width 107 height 12
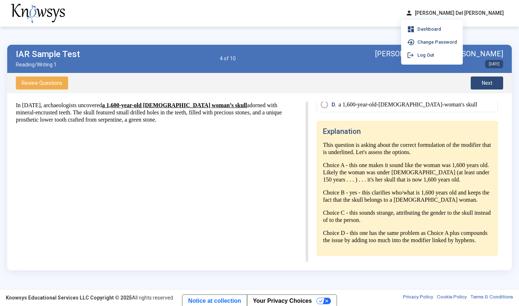
click at [271, 168] on div "In [DATE], archaeologists uncovered a 1,600-year-old [DEMOGRAPHIC_DATA] woman’s…" at bounding box center [162, 182] width 292 height 160
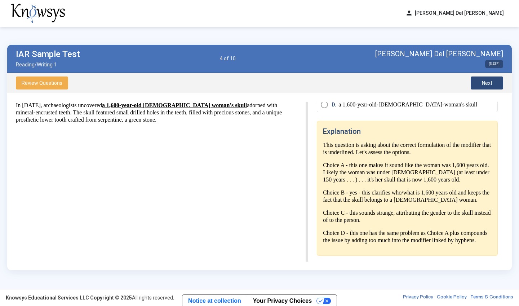
click at [475, 85] on button "Next" at bounding box center [487, 82] width 32 height 13
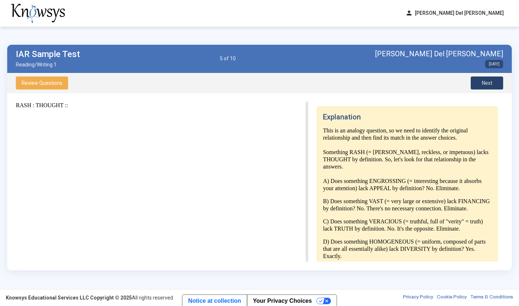
click at [475, 85] on button "Next" at bounding box center [487, 82] width 32 height 13
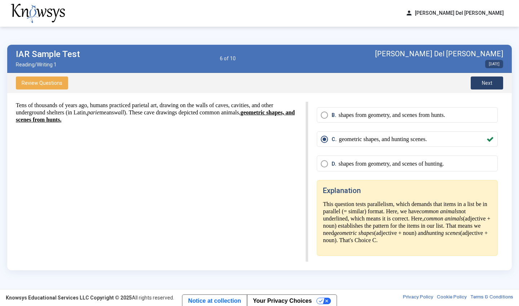
click at [475, 85] on button "Next" at bounding box center [487, 82] width 32 height 13
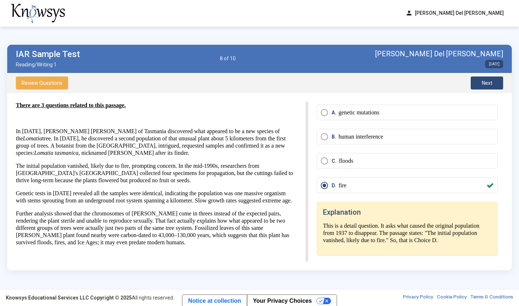
click at [475, 85] on button "Next" at bounding box center [487, 82] width 32 height 13
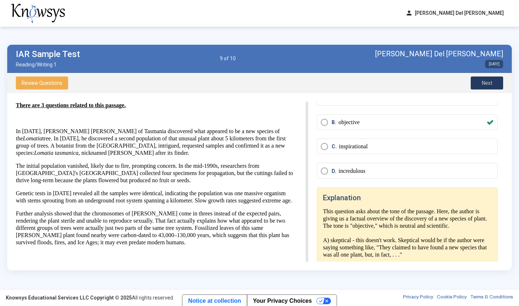
click at [475, 85] on button "Next" at bounding box center [487, 82] width 32 height 13
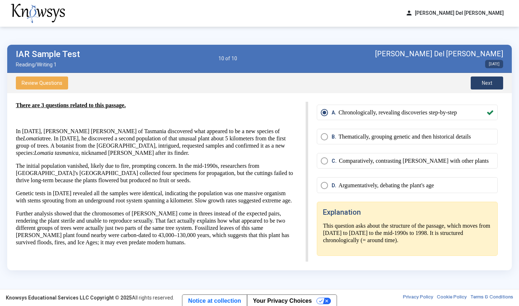
click at [475, 85] on button "Next" at bounding box center [487, 82] width 32 height 13
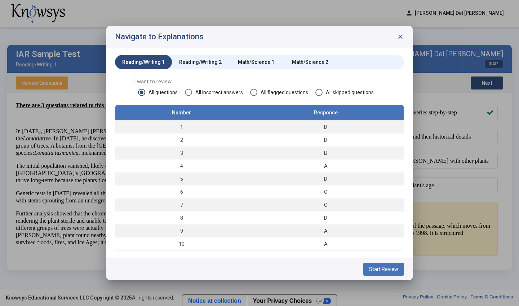
click at [475, 85] on div at bounding box center [259, 153] width 519 height 306
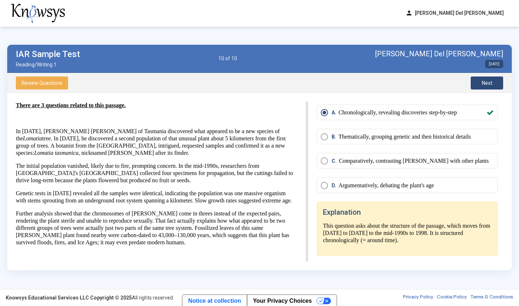
click at [475, 85] on button "Next" at bounding box center [487, 82] width 32 height 13
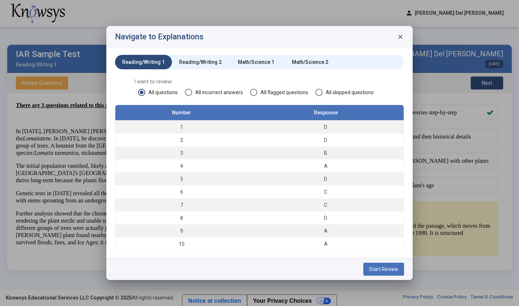
click at [193, 65] on div "Reading/Writing 2" at bounding box center [200, 61] width 43 height 7
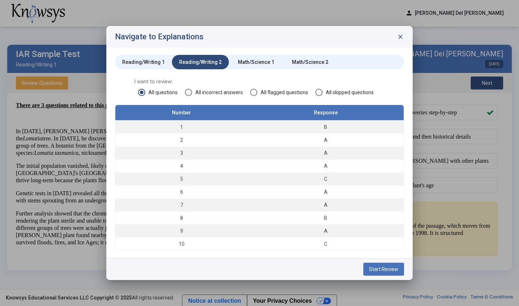
click at [254, 59] on div "Math/Science 1" at bounding box center [256, 61] width 36 height 7
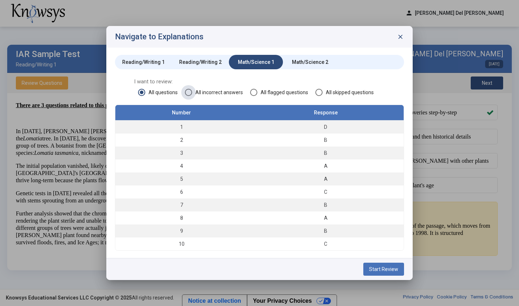
click at [225, 93] on span "All incorrect answers" at bounding box center [217, 92] width 51 height 7
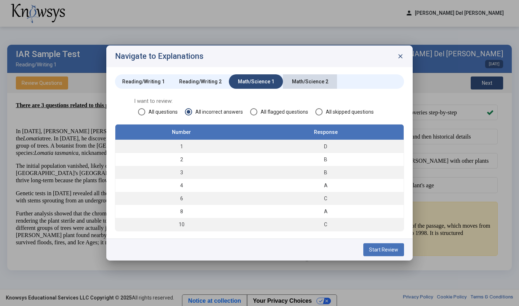
click at [289, 86] on div "Math/Science 2" at bounding box center [310, 81] width 54 height 14
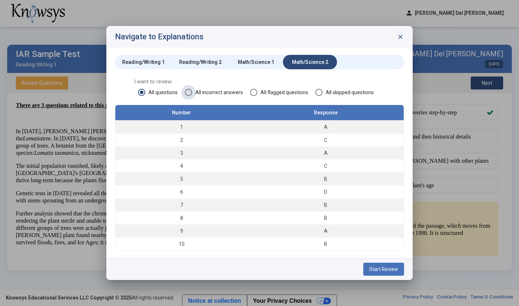
click at [205, 89] on span "All incorrect answers" at bounding box center [217, 92] width 51 height 7
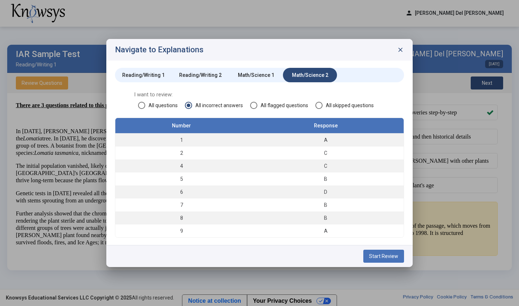
click at [240, 76] on div "Math/Science 1" at bounding box center [256, 74] width 36 height 7
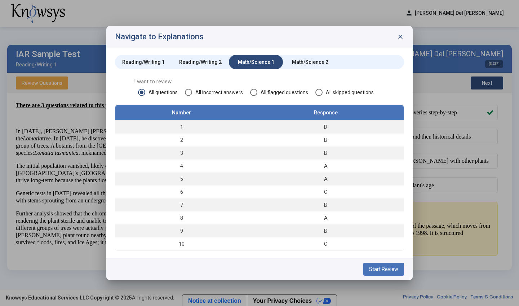
click at [210, 93] on span "All incorrect answers" at bounding box center [217, 92] width 51 height 7
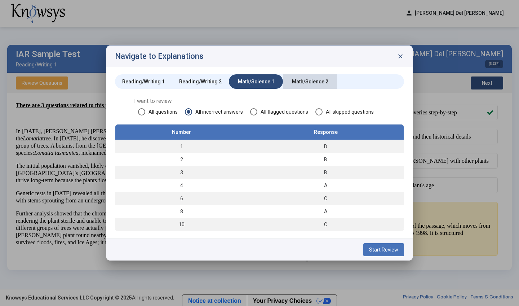
click at [300, 81] on div "Math/Science 2" at bounding box center [310, 81] width 36 height 7
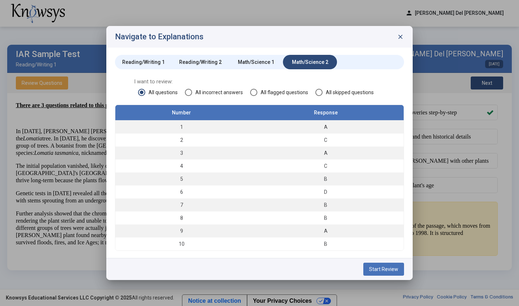
click at [218, 95] on span "All incorrect answers" at bounding box center [217, 92] width 51 height 7
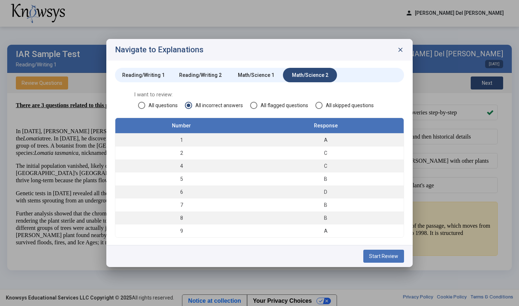
click at [401, 46] on span "close" at bounding box center [400, 49] width 7 height 7
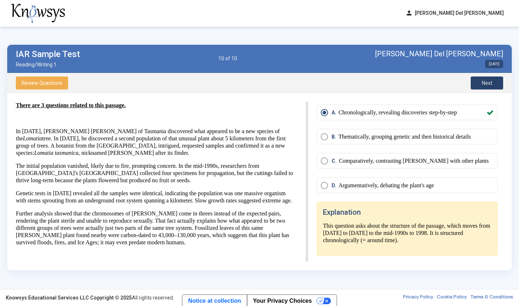
click at [501, 82] on button "Next" at bounding box center [487, 82] width 32 height 13
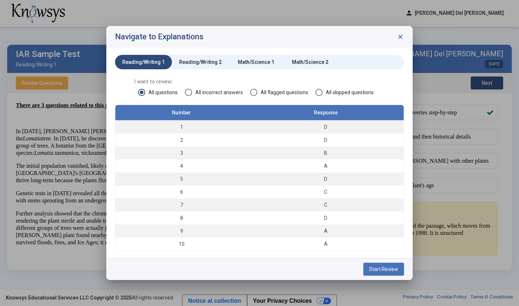
click at [399, 36] on span "close" at bounding box center [400, 36] width 7 height 7
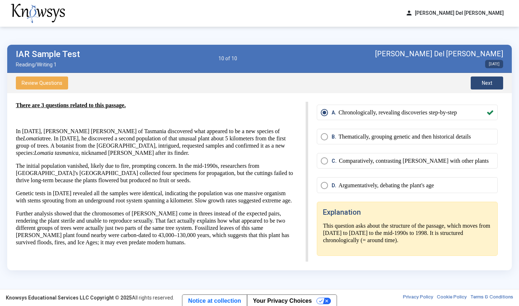
click at [427, 18] on button "person [PERSON_NAME] Del [PERSON_NAME]" at bounding box center [454, 13] width 107 height 12
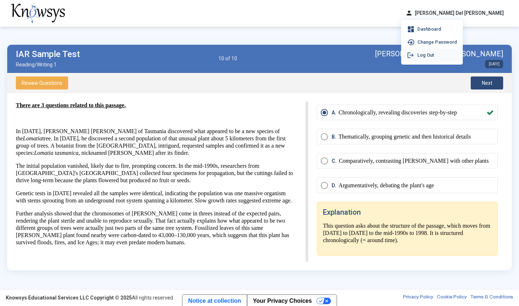
click at [434, 54] on span "Log Out" at bounding box center [425, 55] width 17 height 6
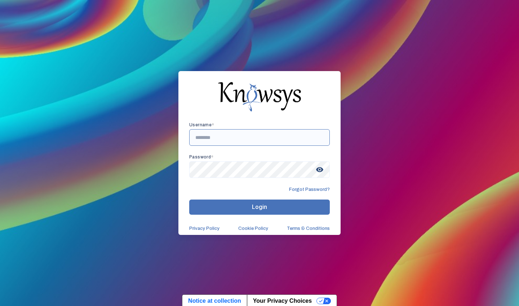
type input "**********"
click at [259, 207] on button "Login" at bounding box center [259, 206] width 141 height 15
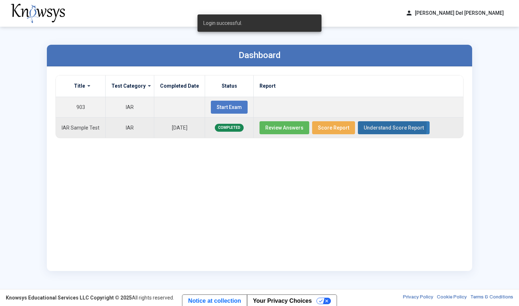
click at [364, 126] on span "Understand Score Report" at bounding box center [394, 128] width 60 height 6
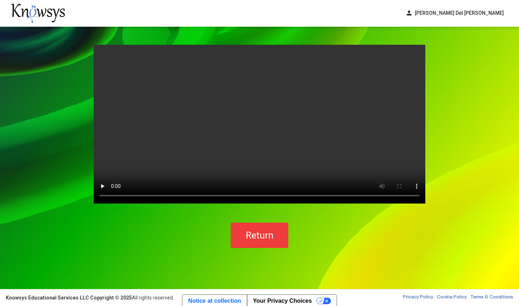
click at [265, 124] on video "Your browser does not support the video tag." at bounding box center [260, 124] width 332 height 159
click at [102, 191] on video "Your browser does not support the video tag." at bounding box center [260, 124] width 332 height 159
click at [105, 195] on video "Your browser does not support the video tag." at bounding box center [260, 124] width 332 height 159
drag, startPoint x: 125, startPoint y: 196, endPoint x: 158, endPoint y: 196, distance: 32.4
click at [158, 196] on video "Your browser does not support the video tag." at bounding box center [260, 124] width 332 height 159
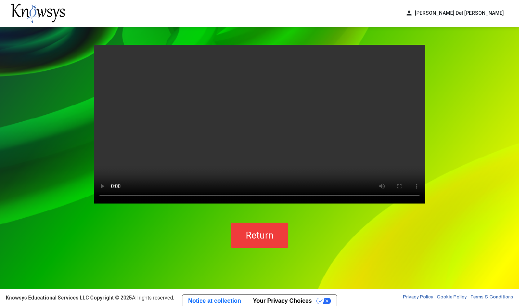
drag, startPoint x: 127, startPoint y: 194, endPoint x: 156, endPoint y: 195, distance: 28.5
click at [156, 195] on video "Your browser does not support the video tag." at bounding box center [260, 124] width 332 height 159
drag, startPoint x: 156, startPoint y: 195, endPoint x: 108, endPoint y: 194, distance: 47.2
click at [108, 194] on video "Your browser does not support the video tag." at bounding box center [260, 124] width 332 height 159
click at [413, 194] on video "Your browser does not support the video tag." at bounding box center [260, 124] width 332 height 159
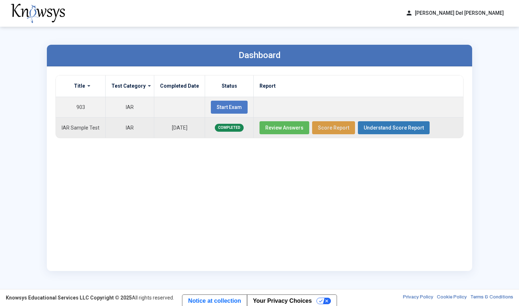
click at [337, 128] on span "Score Report" at bounding box center [333, 128] width 31 height 6
click at [320, 128] on span "Score Report" at bounding box center [333, 128] width 31 height 6
click at [372, 126] on span "Understand Score Report" at bounding box center [394, 128] width 60 height 6
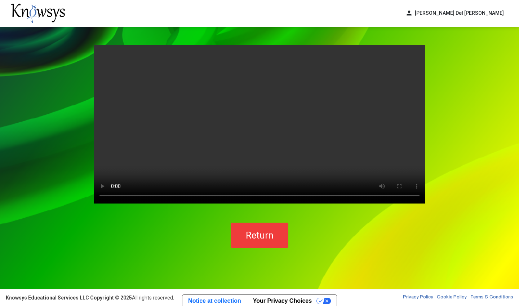
click at [257, 126] on video "Your browser does not support the video tag." at bounding box center [260, 124] width 332 height 159
click at [256, 126] on video "Your browser does not support the video tag." at bounding box center [260, 124] width 332 height 159
click at [257, 127] on video "Your browser does not support the video tag." at bounding box center [260, 124] width 332 height 159
click at [102, 197] on video "Your browser does not support the video tag." at bounding box center [260, 124] width 332 height 159
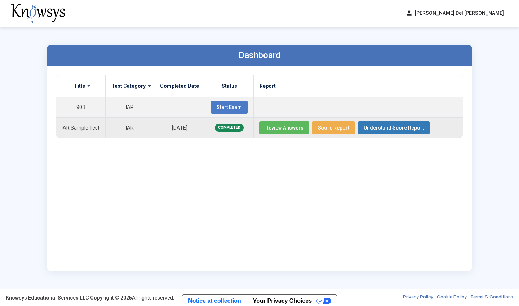
click at [290, 127] on span "Review Answers" at bounding box center [284, 128] width 38 height 6
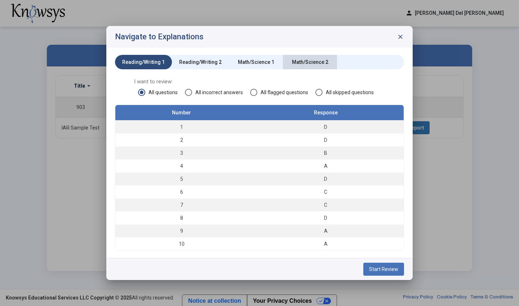
click at [300, 61] on div "Math/Science 2" at bounding box center [310, 61] width 36 height 7
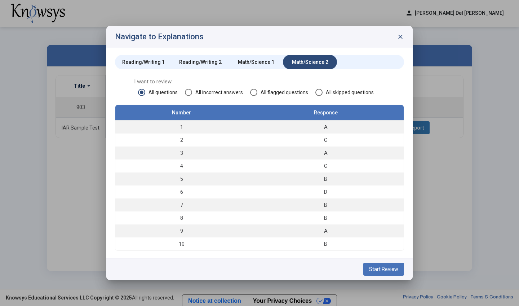
click at [155, 61] on div "Reading/Writing 1" at bounding box center [143, 61] width 43 height 7
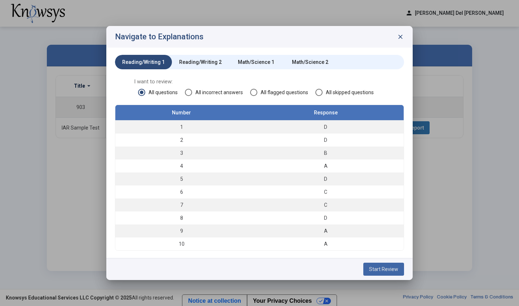
click at [396, 270] on span "Start Review" at bounding box center [383, 269] width 29 height 6
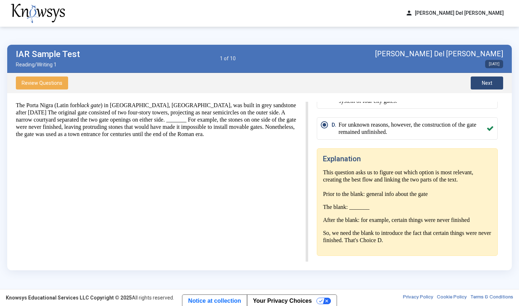
scroll to position [91, 0]
click at [481, 86] on button "Next" at bounding box center [487, 82] width 32 height 13
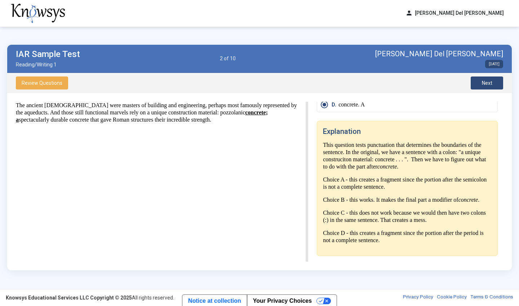
scroll to position [105, 0]
click at [39, 86] on button "Review Questions" at bounding box center [42, 82] width 52 height 13
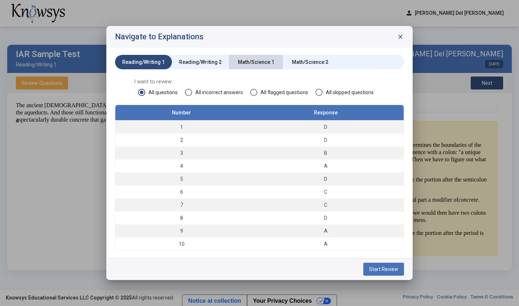
click at [262, 58] on div "Math/Science 1" at bounding box center [256, 62] width 54 height 14
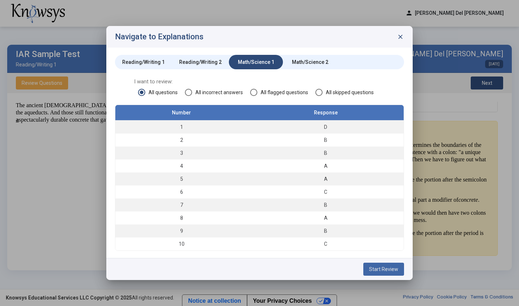
click at [387, 267] on span "Start Review" at bounding box center [383, 269] width 29 height 6
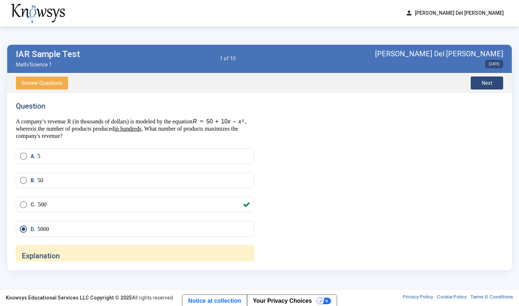
click at [493, 82] on button "Next" at bounding box center [487, 82] width 32 height 13
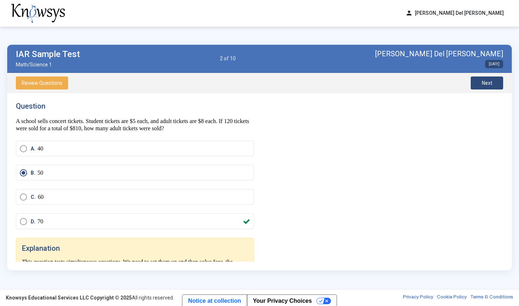
click at [487, 83] on span "Next" at bounding box center [487, 83] width 10 height 6
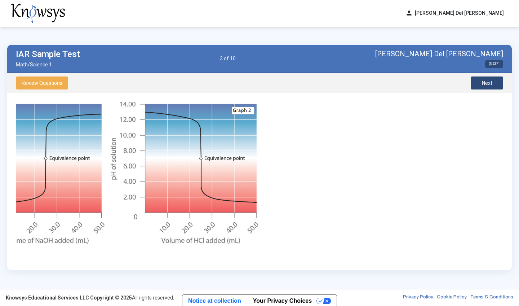
scroll to position [31, 65]
click at [475, 80] on button "Next" at bounding box center [487, 82] width 32 height 13
click at [476, 80] on button "Next" at bounding box center [487, 82] width 32 height 13
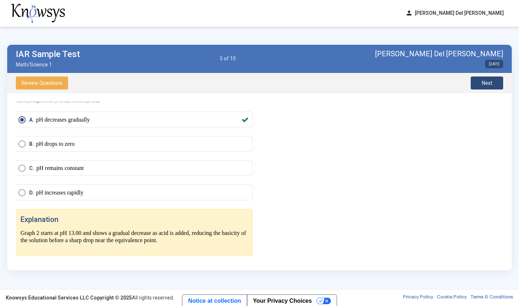
scroll to position [287, 0]
click at [482, 85] on span "Next" at bounding box center [487, 83] width 10 height 6
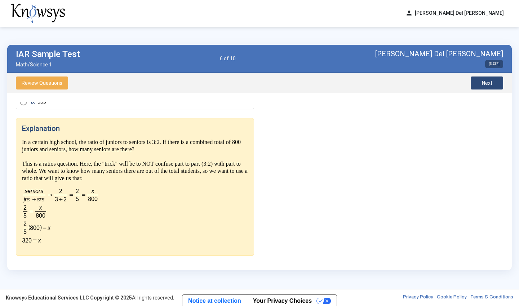
scroll to position [120, 0]
click at [480, 82] on button "Next" at bounding box center [487, 82] width 32 height 13
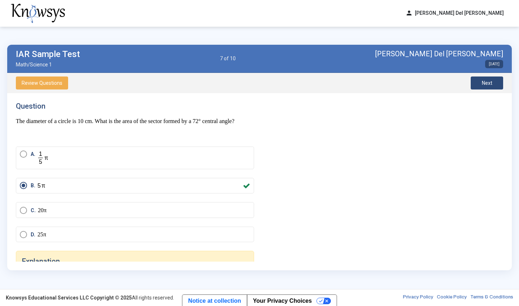
scroll to position [0, 0]
click at [475, 84] on button "Next" at bounding box center [487, 82] width 32 height 13
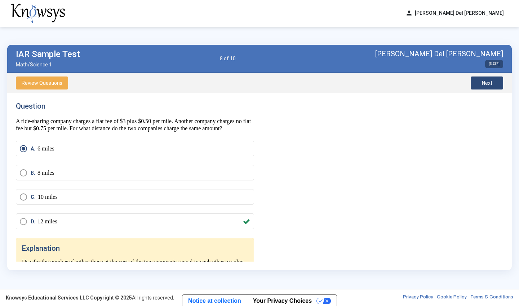
click at [474, 84] on button "Next" at bounding box center [487, 82] width 32 height 13
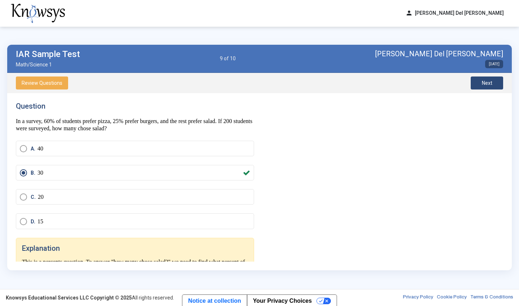
click at [475, 81] on button "Next" at bounding box center [487, 82] width 32 height 13
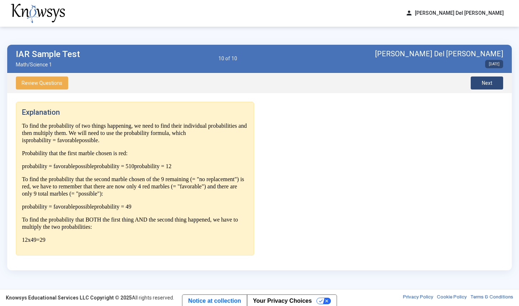
scroll to position [171, 0]
click at [491, 83] on span "Next" at bounding box center [487, 83] width 10 height 6
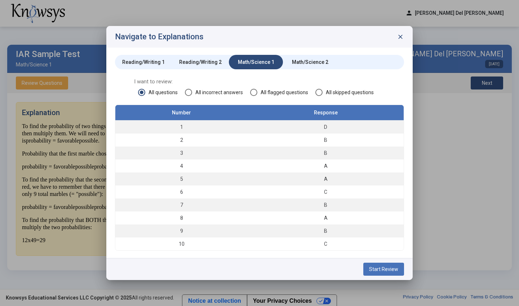
click at [400, 35] on span "close" at bounding box center [400, 36] width 7 height 7
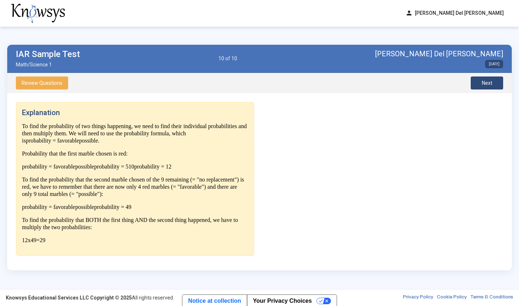
click at [435, 16] on button "person [PERSON_NAME] Del [PERSON_NAME]" at bounding box center [454, 13] width 107 height 12
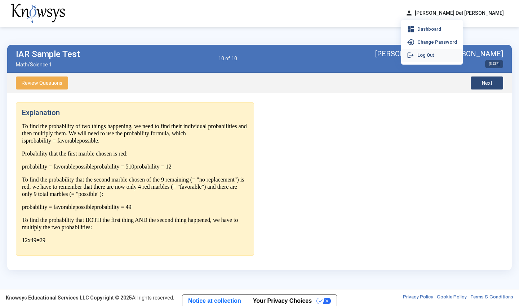
click at [434, 57] on span "Log Out" at bounding box center [425, 55] width 17 height 6
